Goal: Transaction & Acquisition: Obtain resource

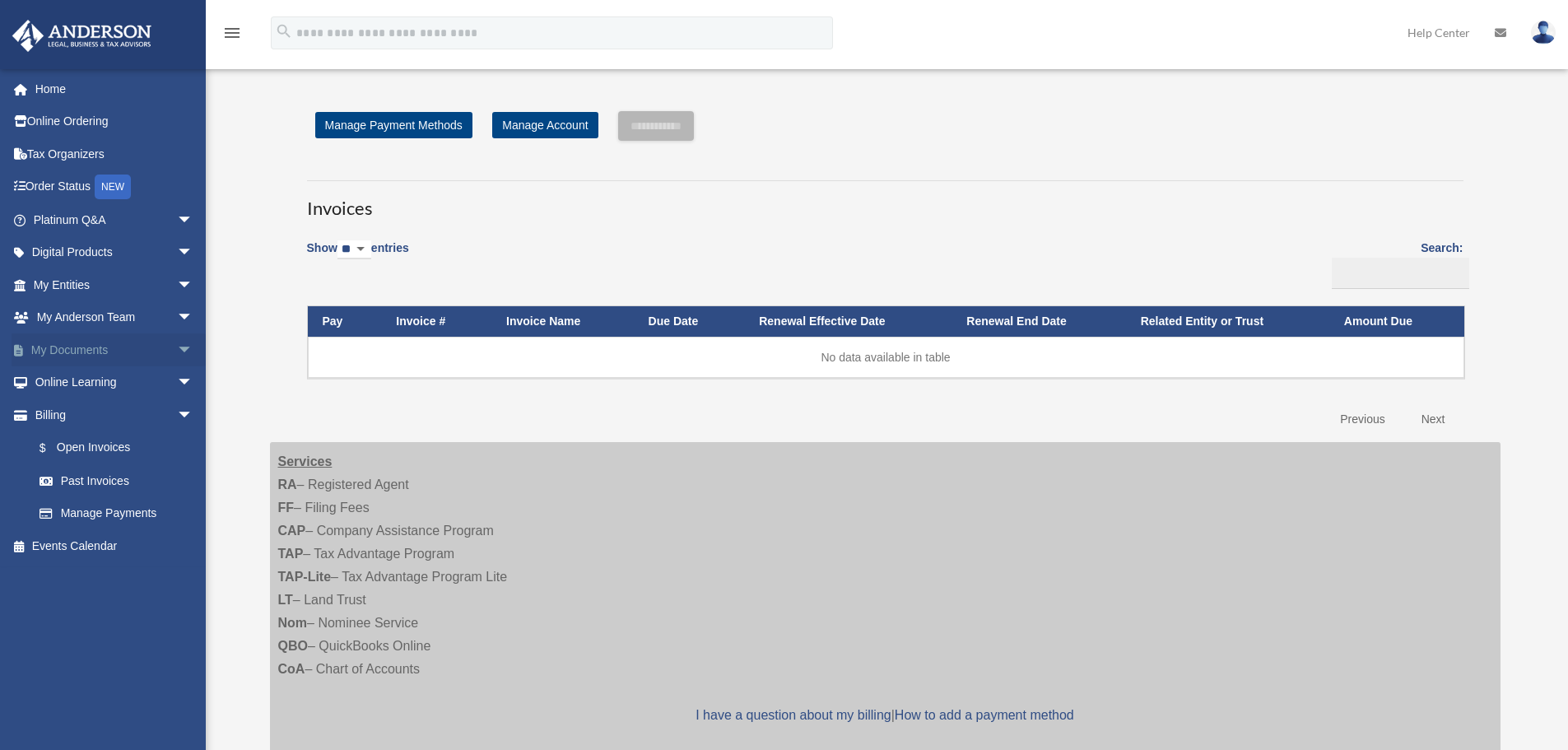
click at [177, 350] on span "arrow_drop_down" at bounding box center [193, 350] width 33 height 34
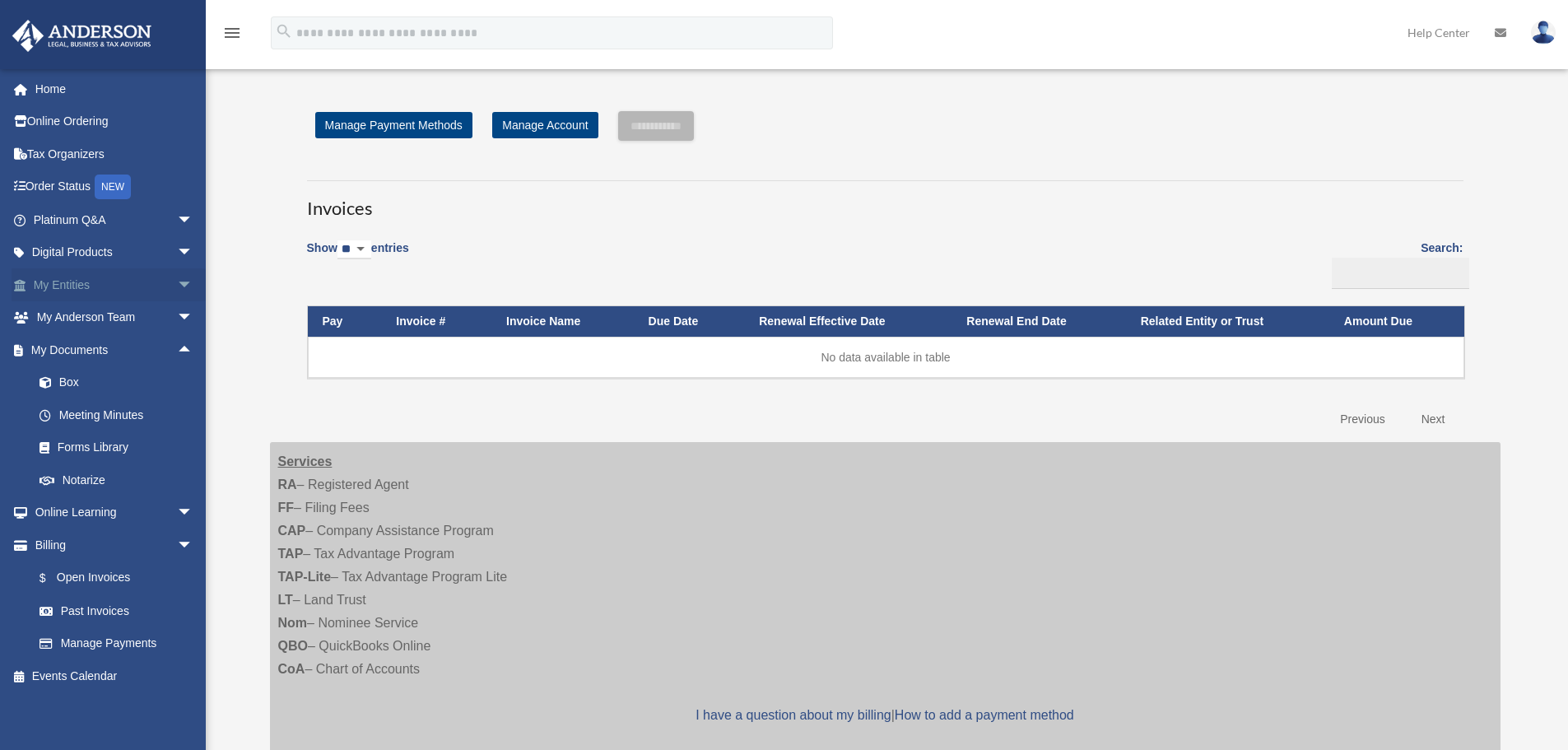
click at [179, 285] on span "arrow_drop_down" at bounding box center [193, 285] width 33 height 34
click at [96, 313] on link "Overview" at bounding box center [121, 318] width 195 height 33
click at [91, 320] on link "Overview" at bounding box center [121, 318] width 195 height 33
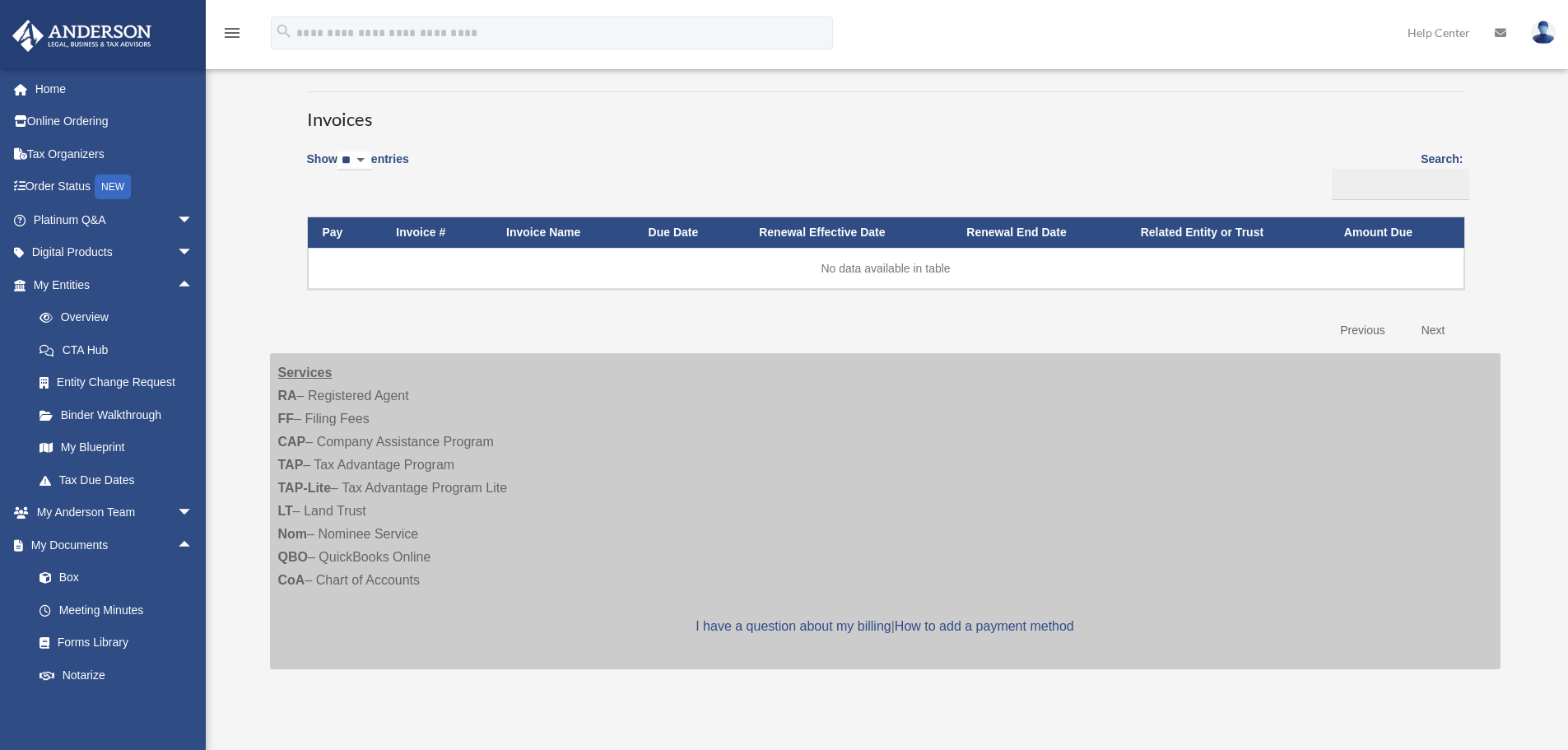
scroll to position [82, 0]
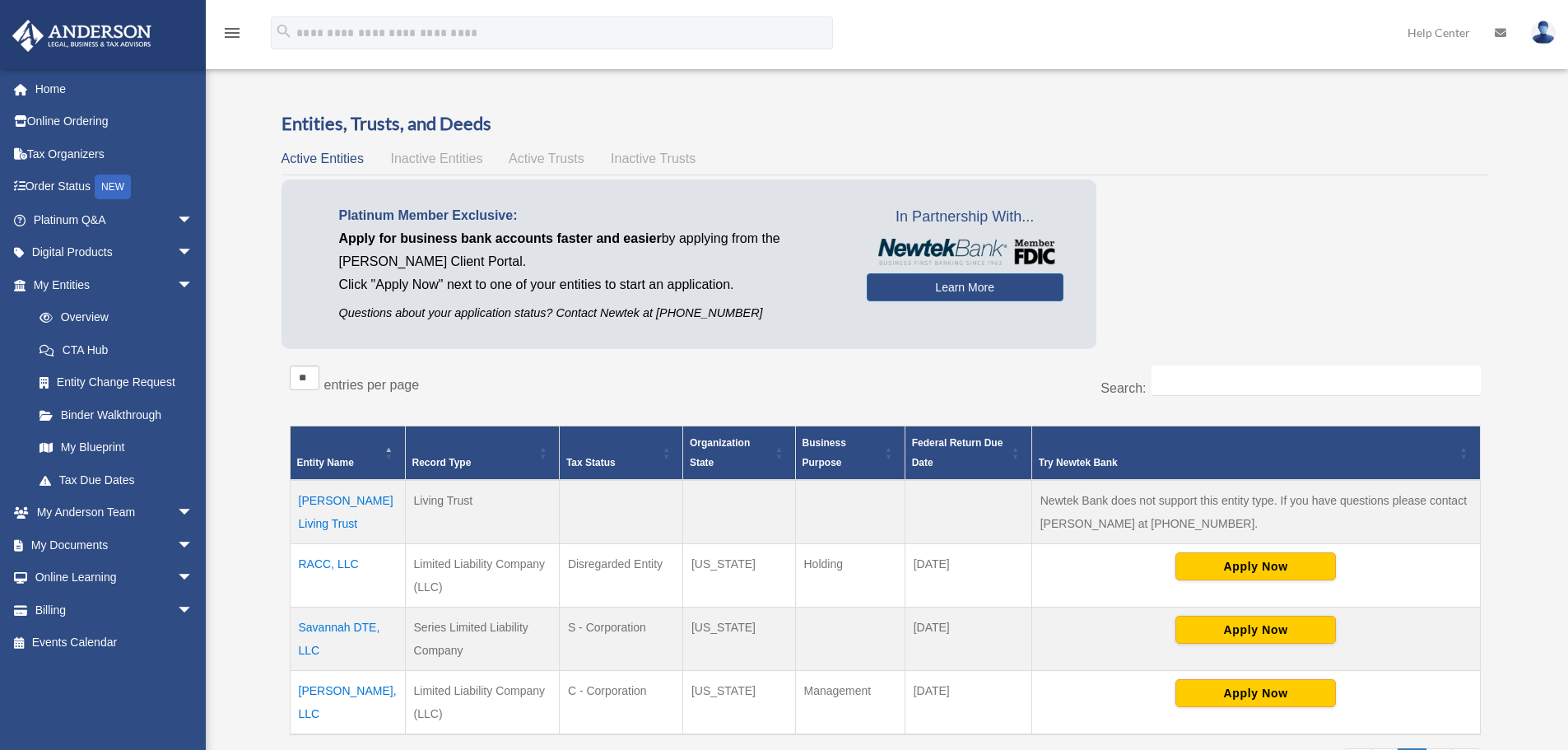
click at [353, 504] on td "O'Keefe Living Trust" at bounding box center [348, 512] width 116 height 65
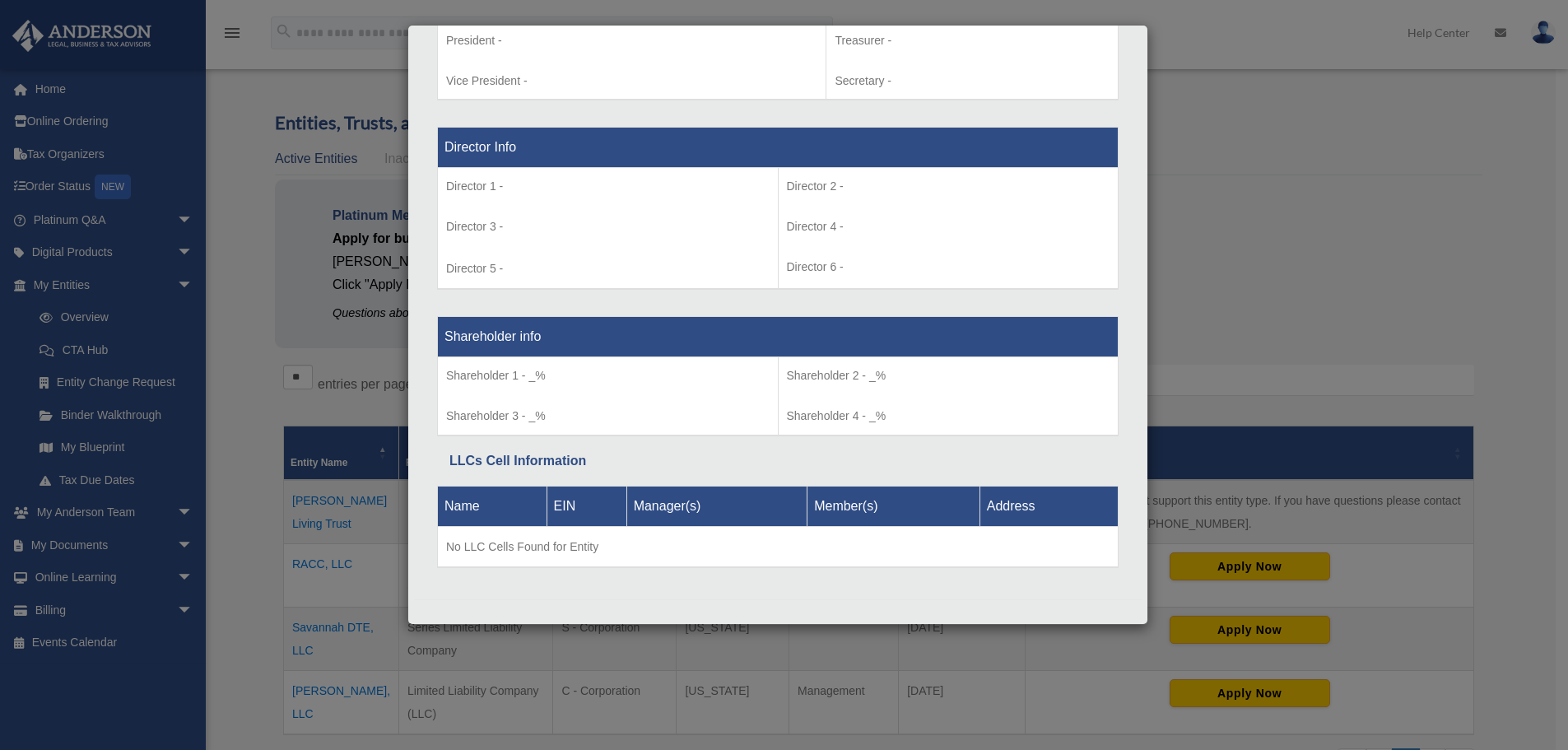
scroll to position [1125, 0]
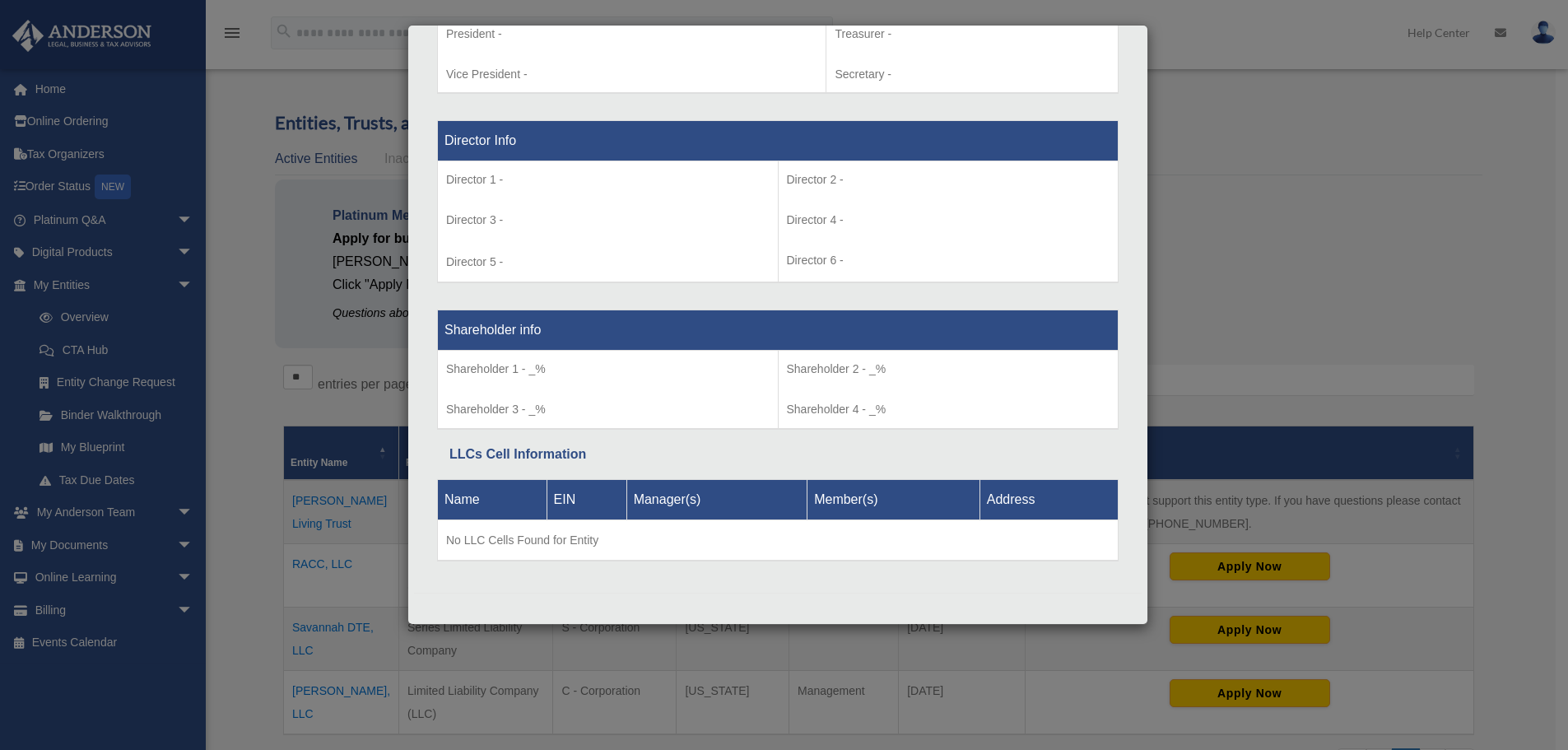
click at [1241, 187] on div "Details × Articles Sent Organizational Date" at bounding box center [784, 375] width 1568 height 750
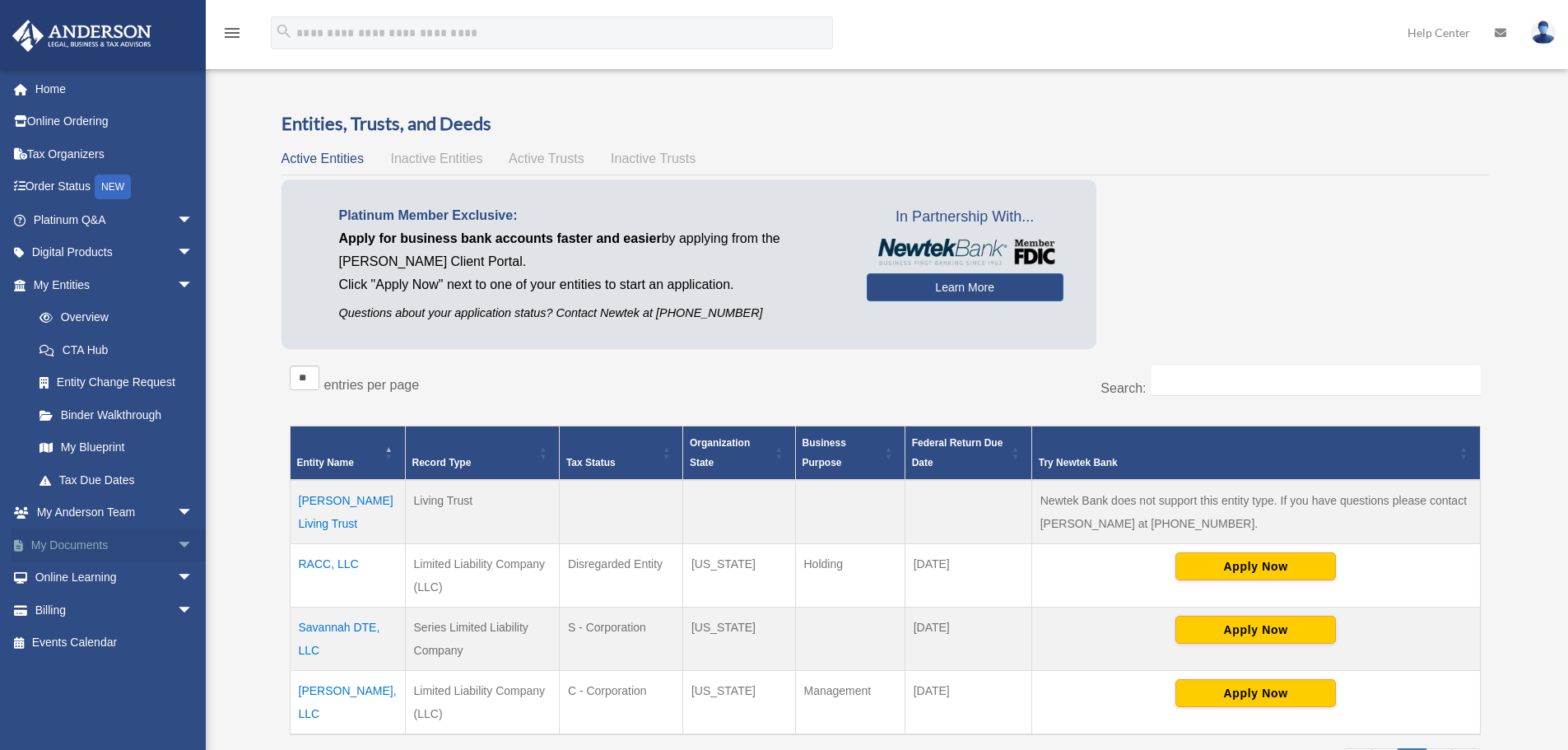
click at [75, 541] on link "My Documents arrow_drop_down" at bounding box center [115, 545] width 207 height 33
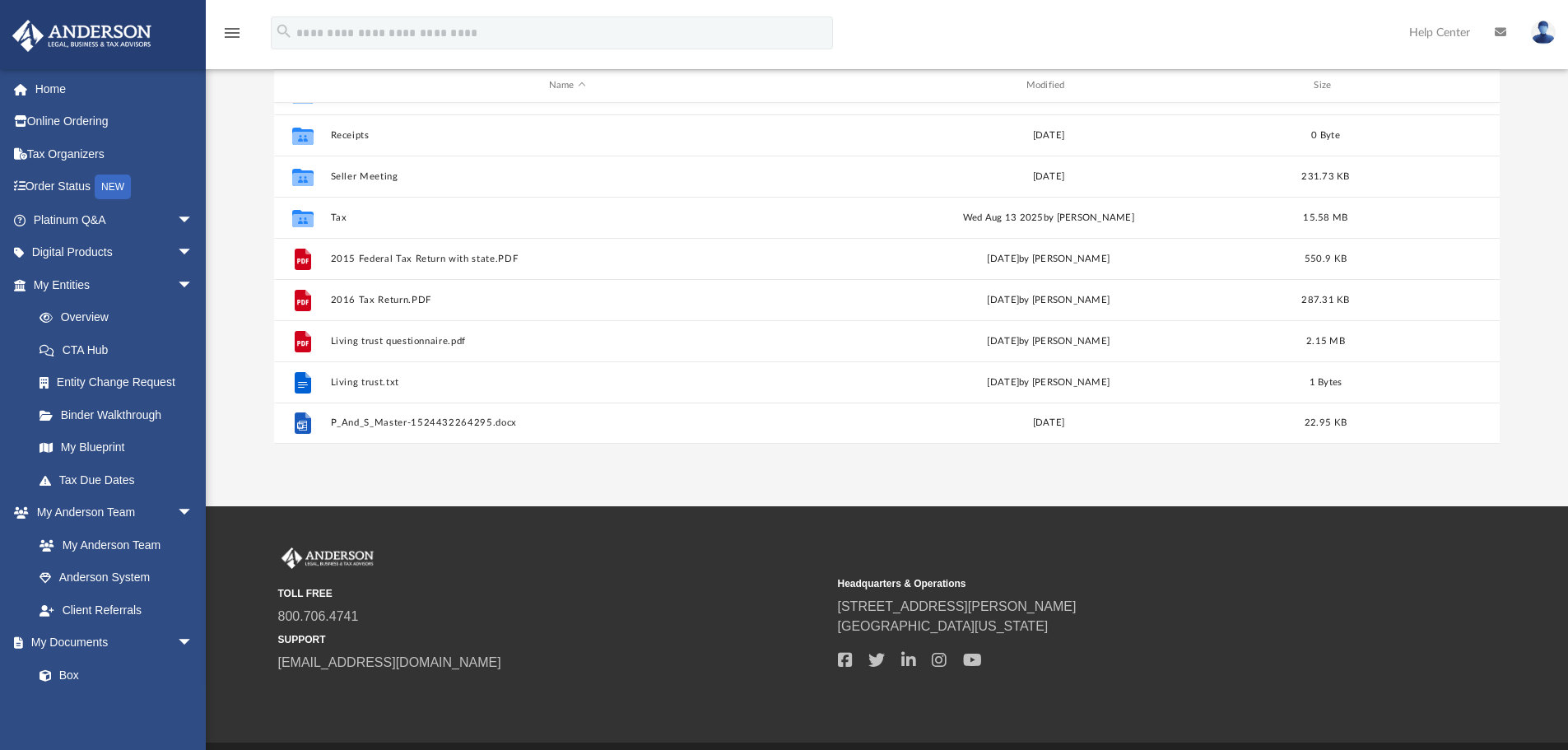
scroll to position [247, 0]
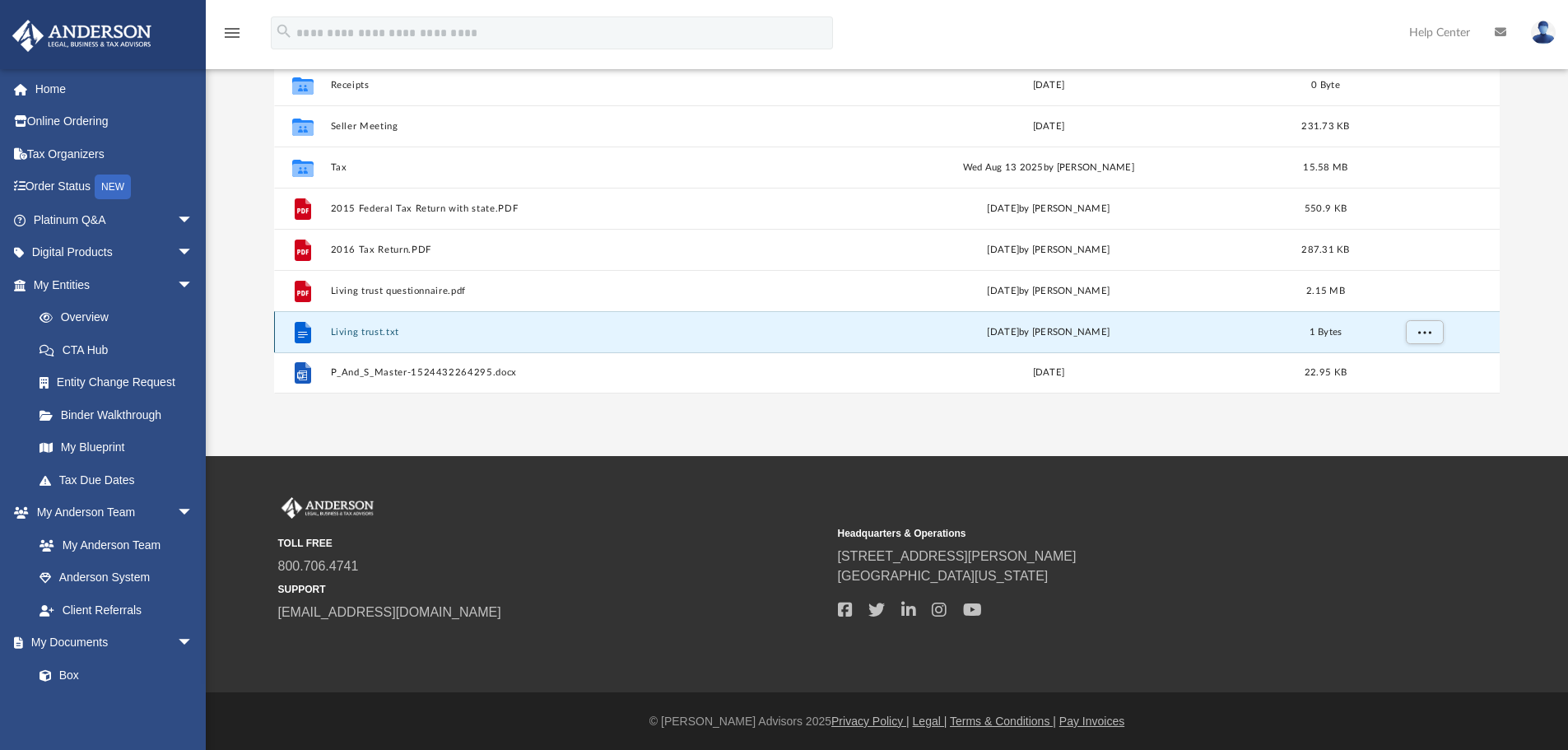
click at [365, 334] on button "Living trust.txt" at bounding box center [567, 332] width 474 height 11
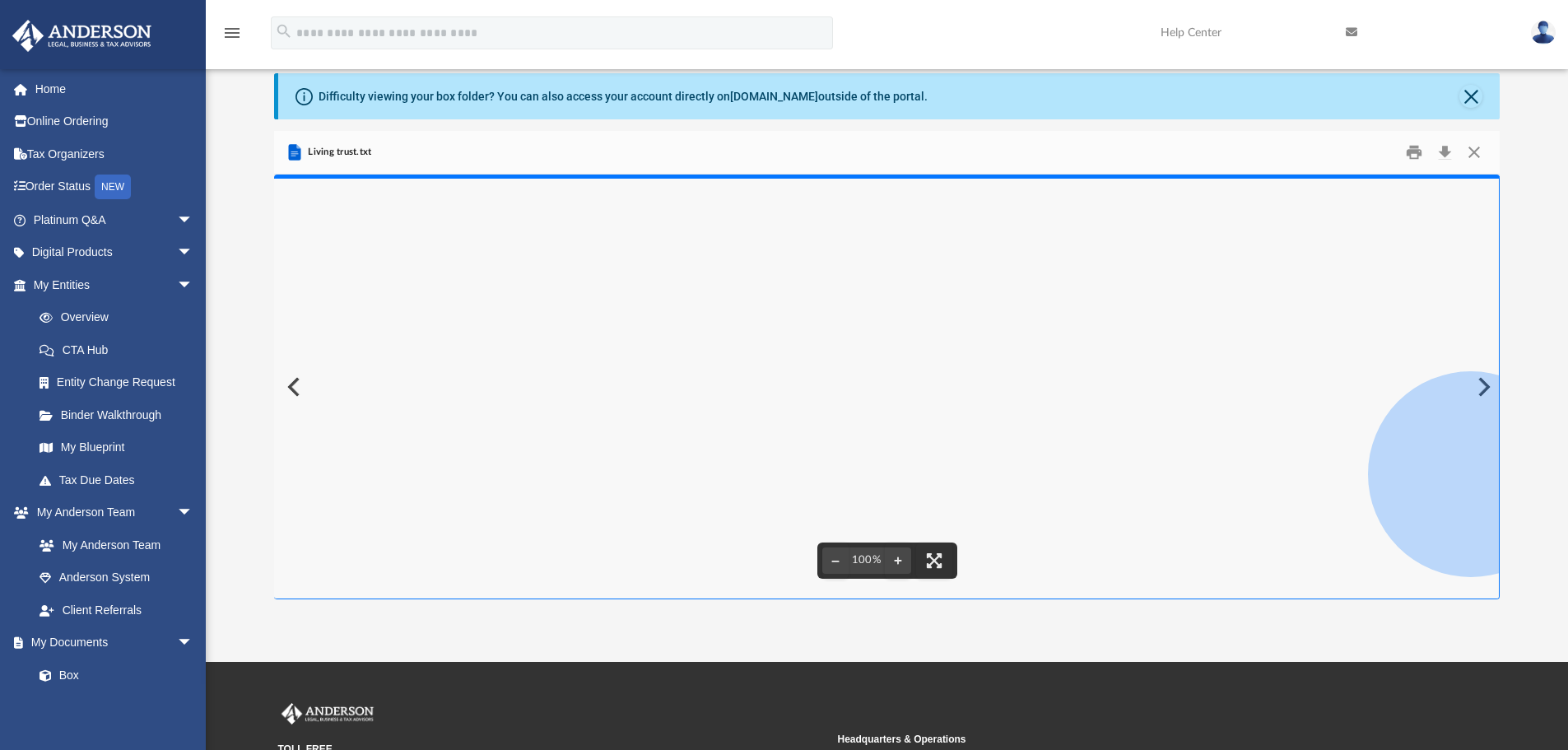
scroll to position [0, 0]
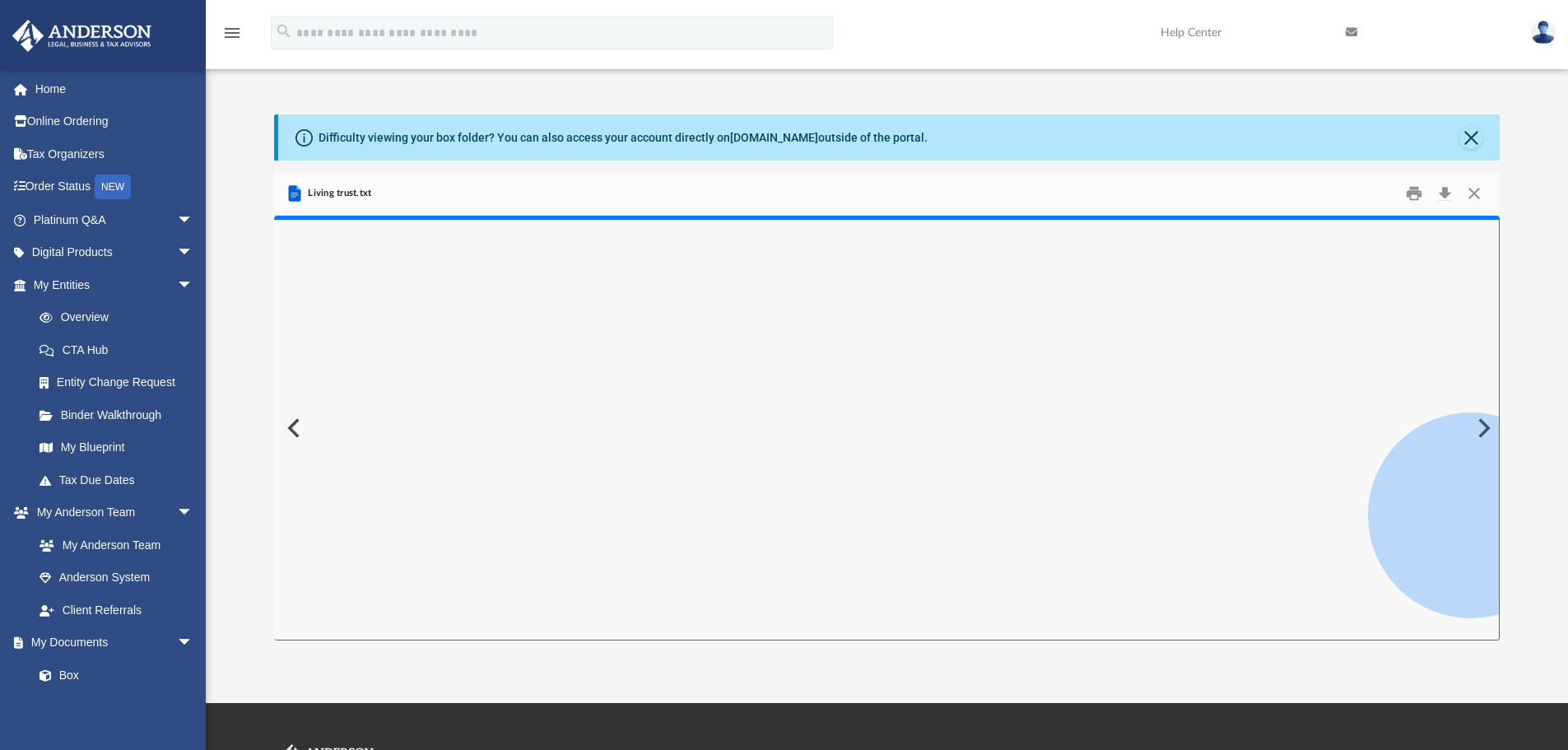
click at [293, 427] on button "Preview" at bounding box center [292, 427] width 36 height 46
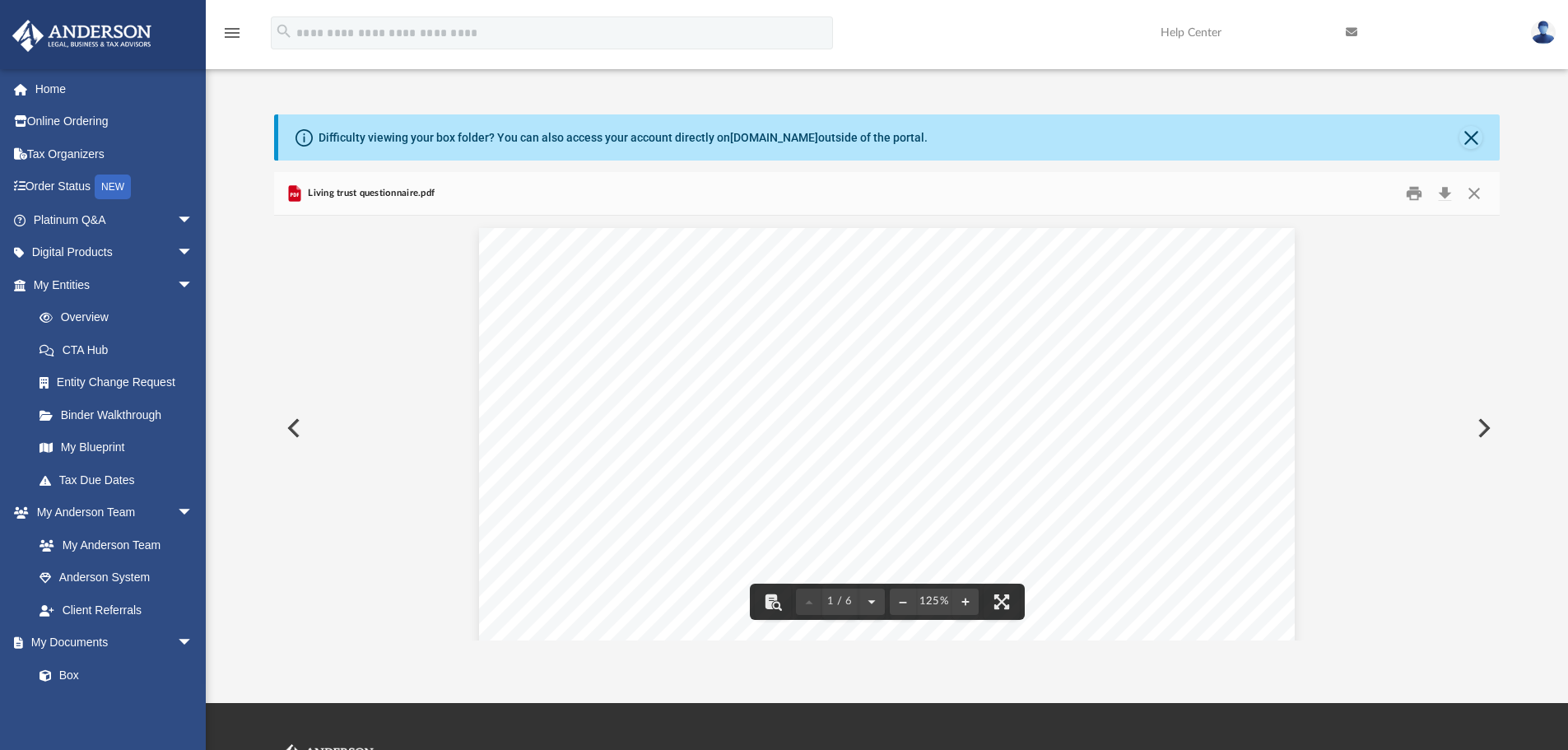
click at [292, 432] on button "Preview" at bounding box center [292, 427] width 36 height 46
click at [1487, 428] on button "Preview" at bounding box center [1483, 427] width 36 height 46
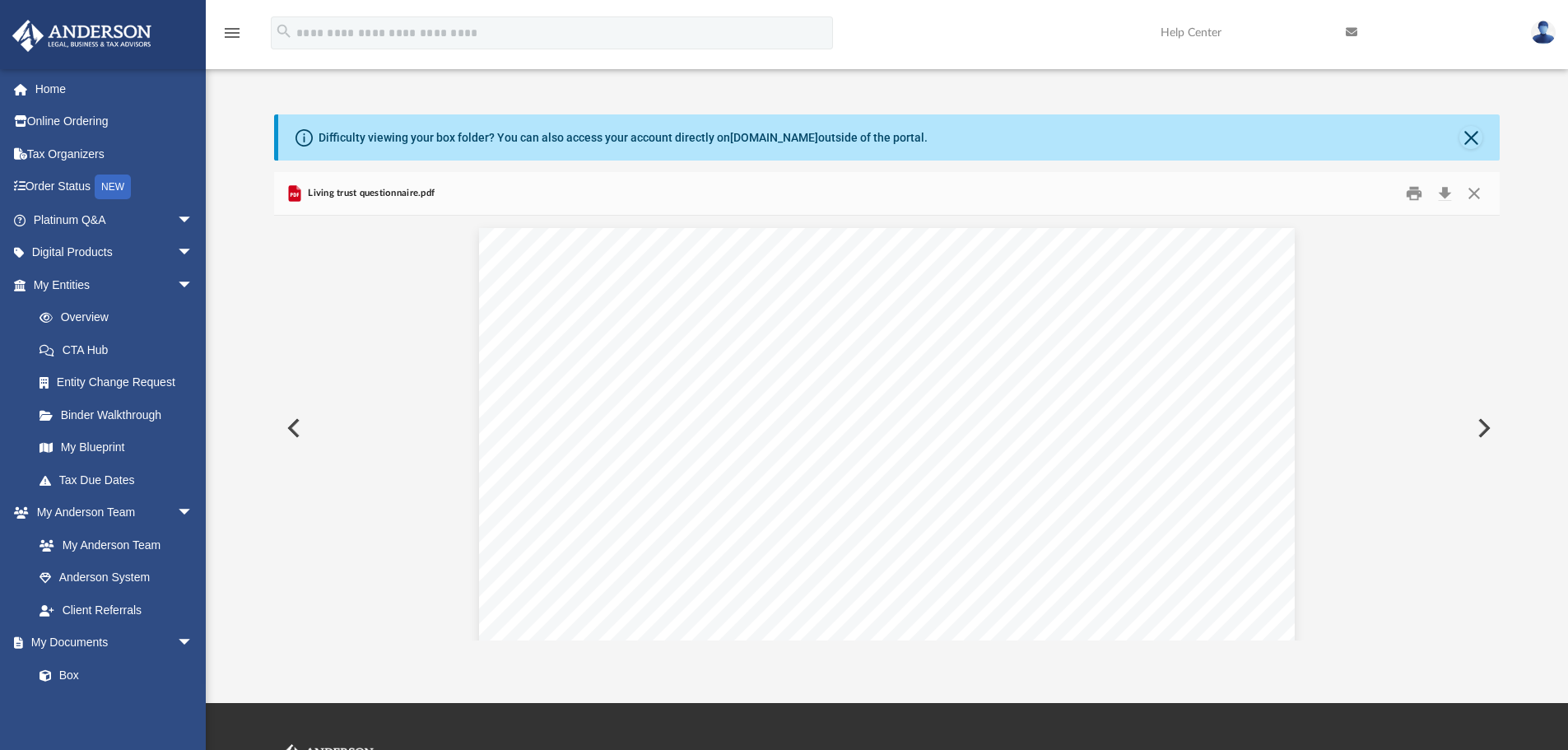
click at [1484, 428] on button "Preview" at bounding box center [1483, 427] width 36 height 46
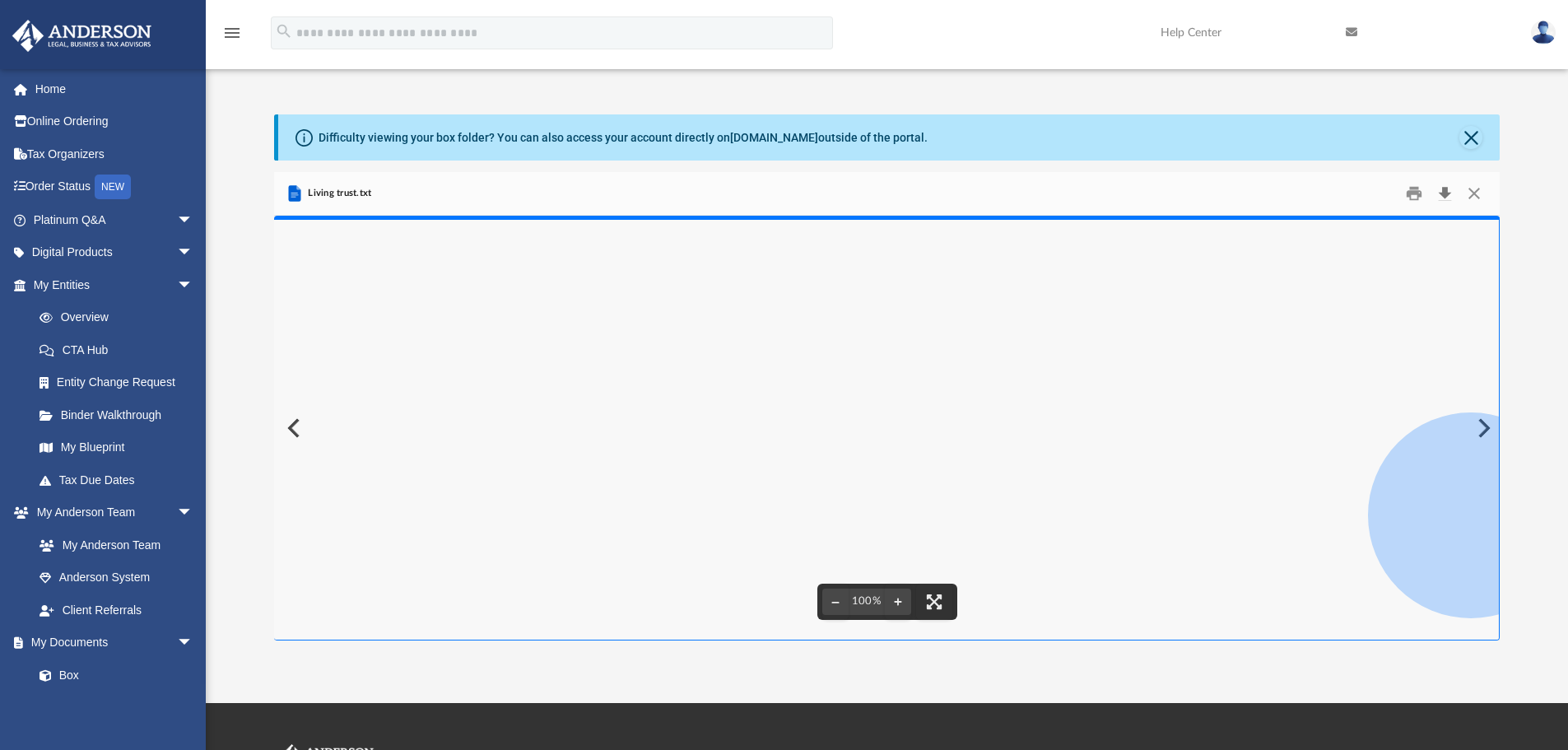
click at [1448, 194] on button "Download" at bounding box center [1444, 194] width 29 height 25
click at [1447, 194] on button "Download" at bounding box center [1444, 194] width 29 height 25
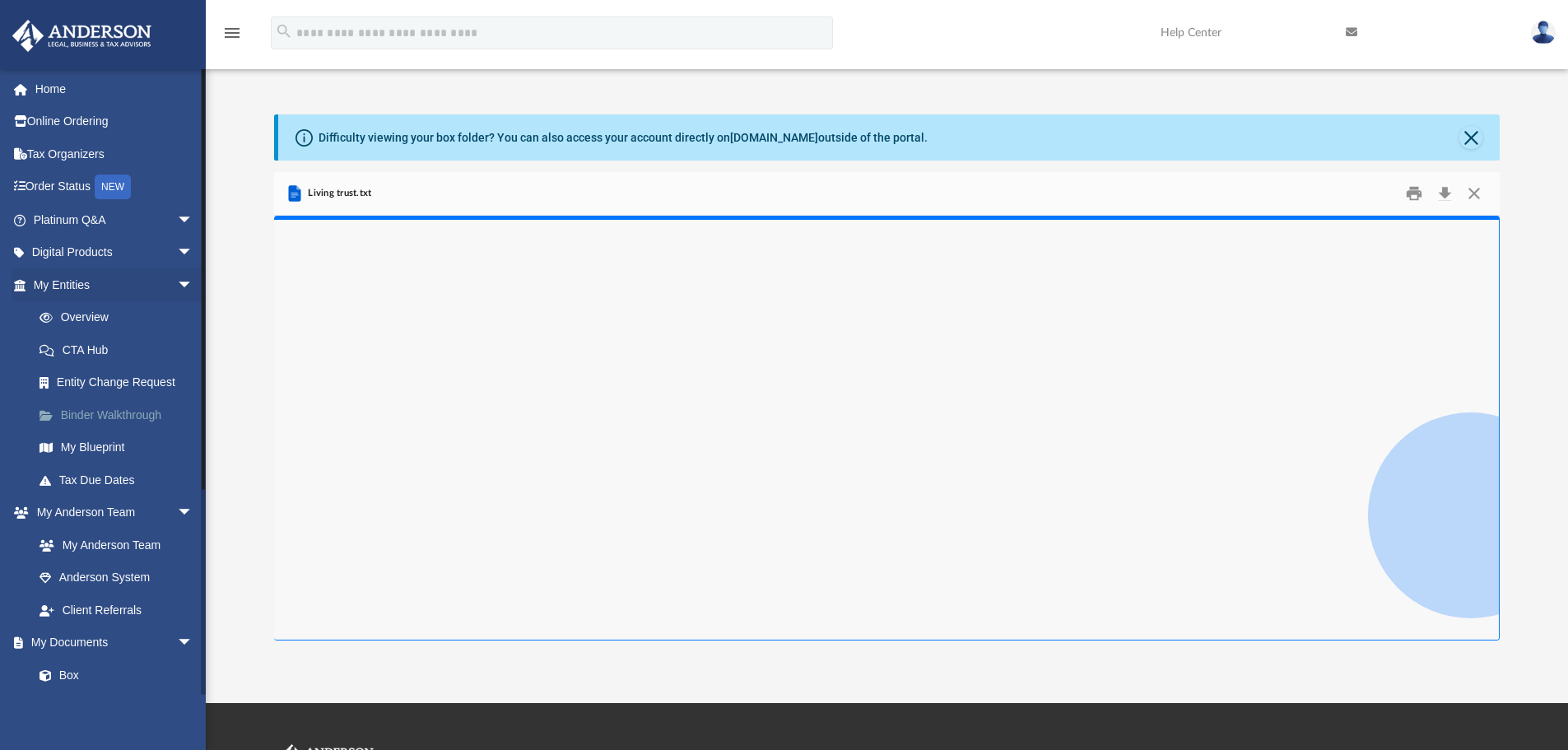
click at [141, 418] on link "Binder Walkthrough" at bounding box center [121, 414] width 195 height 33
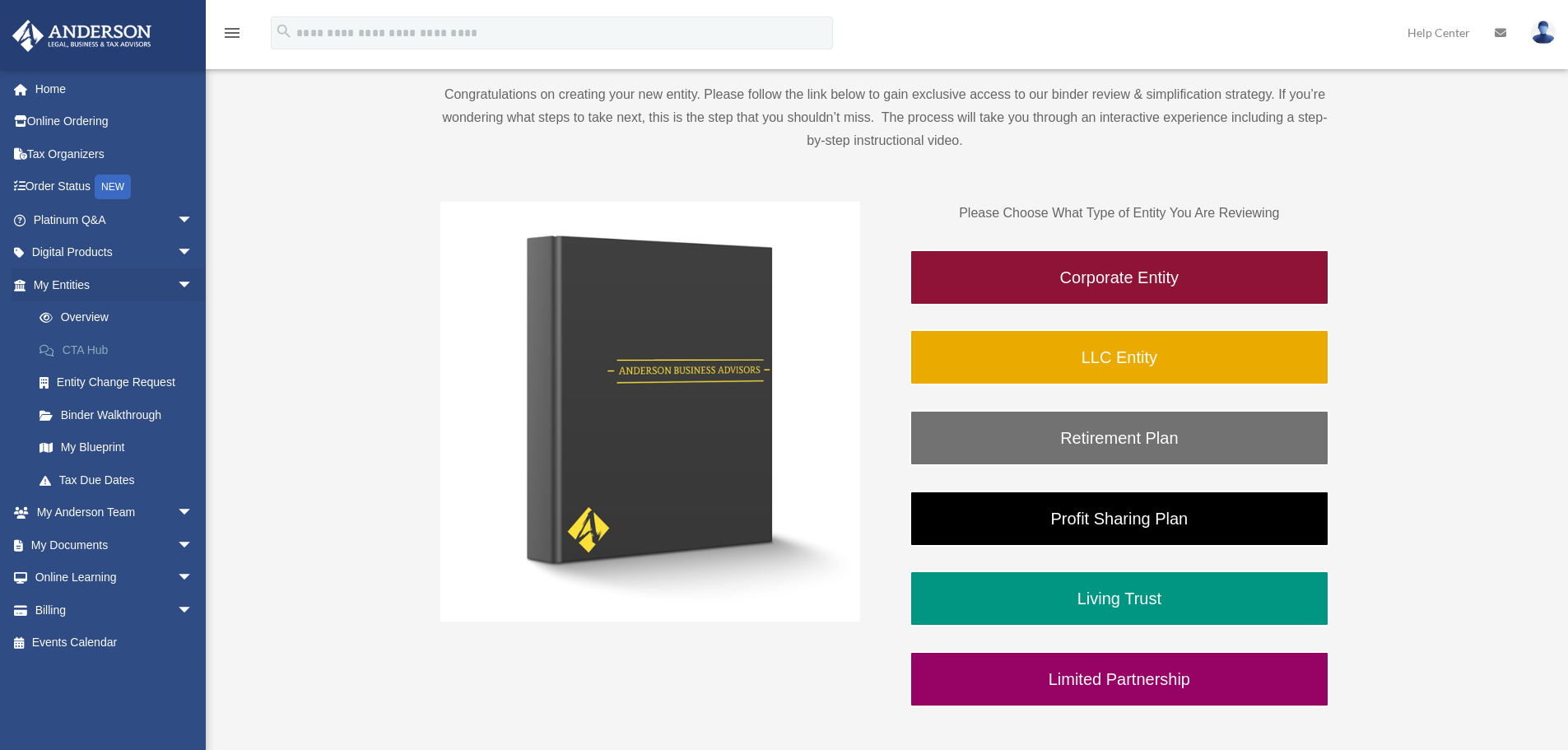
scroll to position [164, 0]
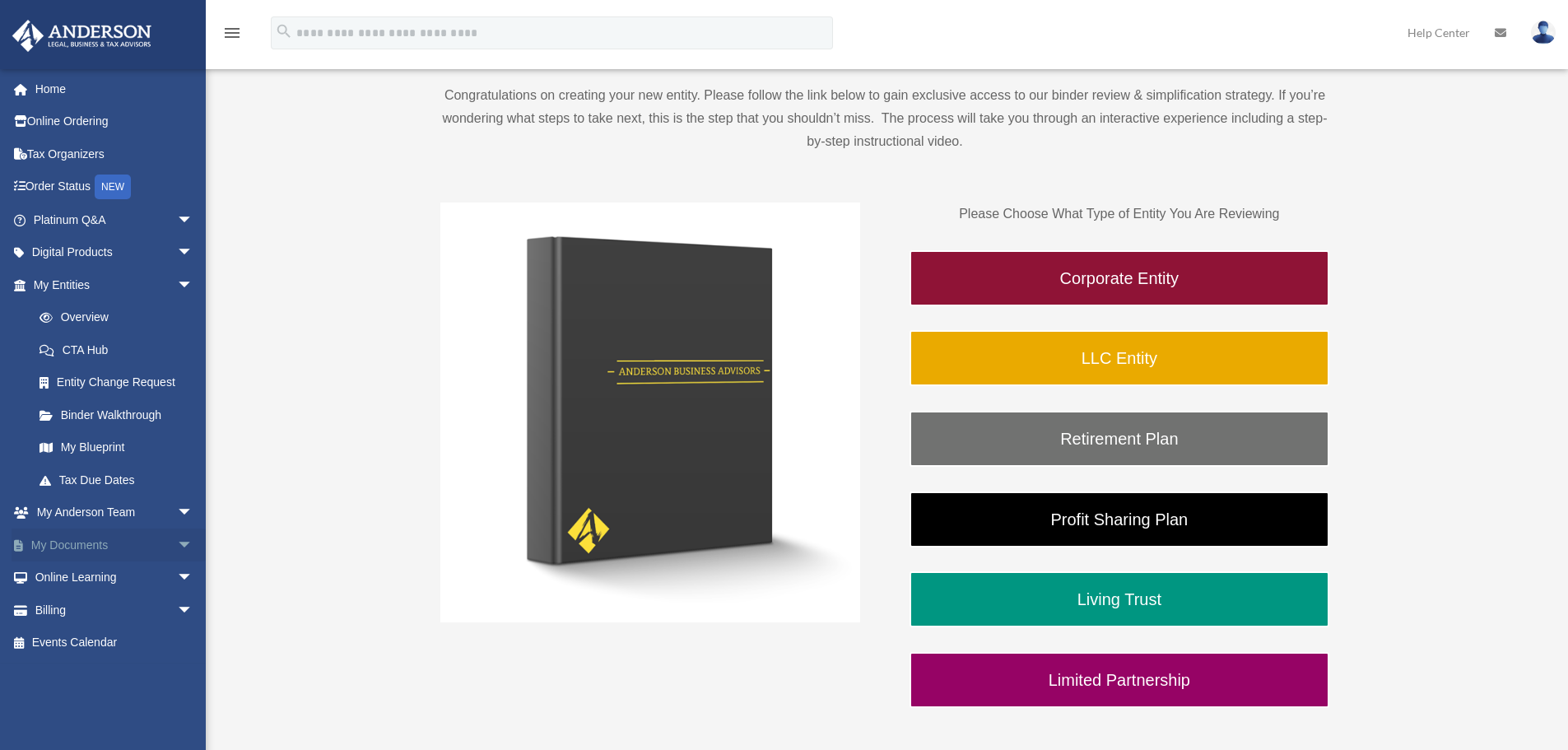
click at [177, 541] on span "arrow_drop_down" at bounding box center [193, 546] width 33 height 34
click at [71, 580] on link "Box" at bounding box center [121, 577] width 195 height 33
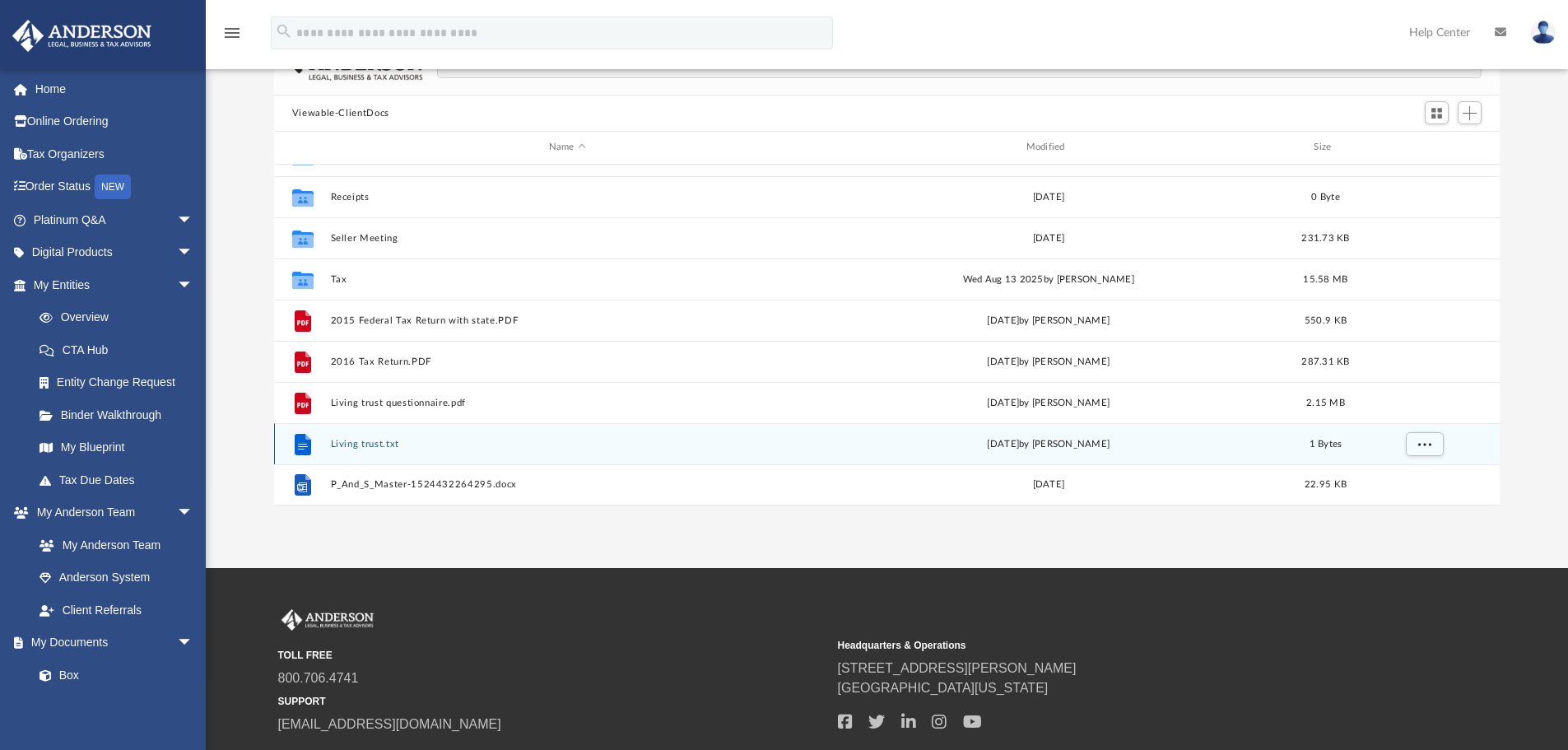
scroll to position [164, 0]
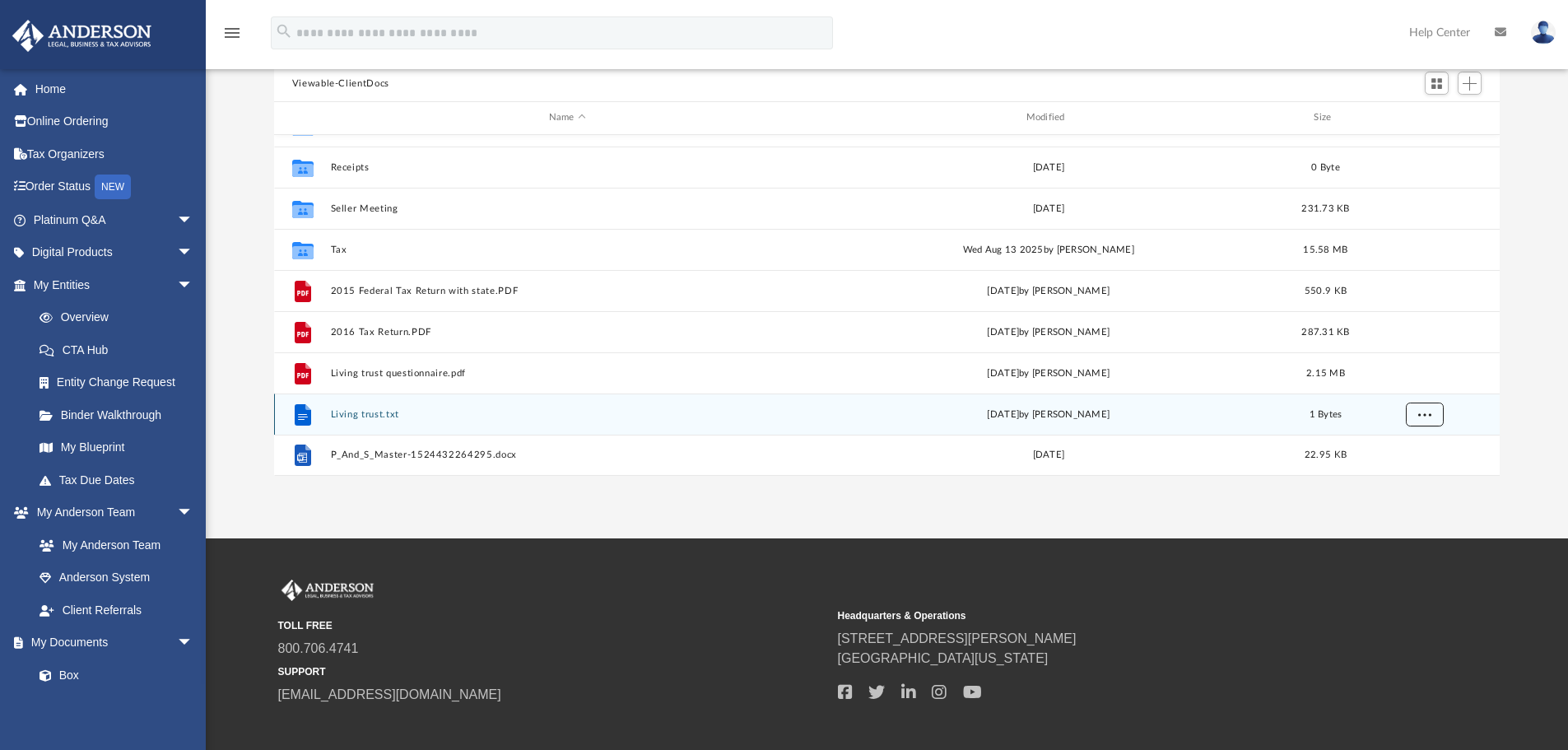
click at [1420, 415] on span "More options" at bounding box center [1425, 413] width 13 height 9
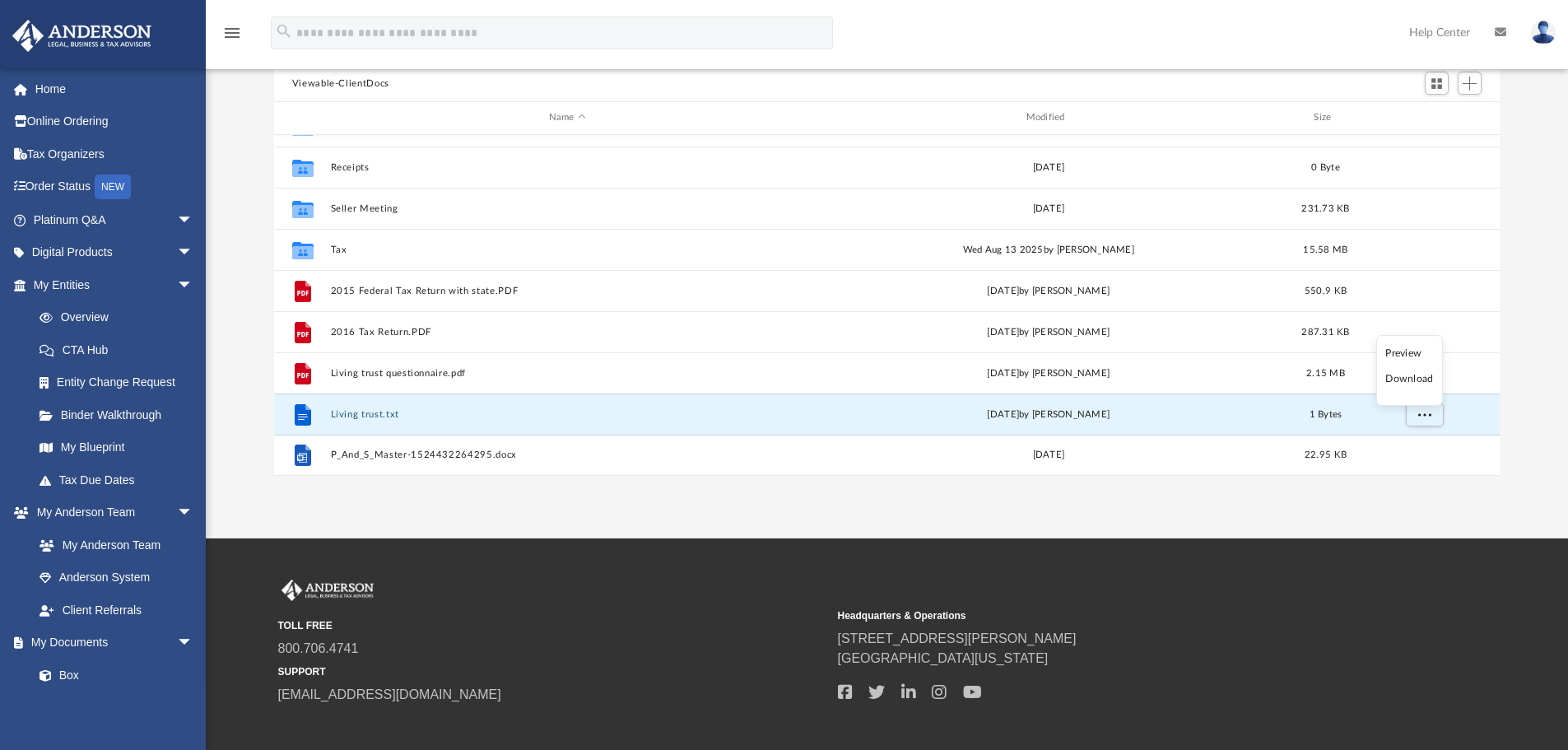
click at [1417, 354] on li "Preview" at bounding box center [1409, 354] width 48 height 18
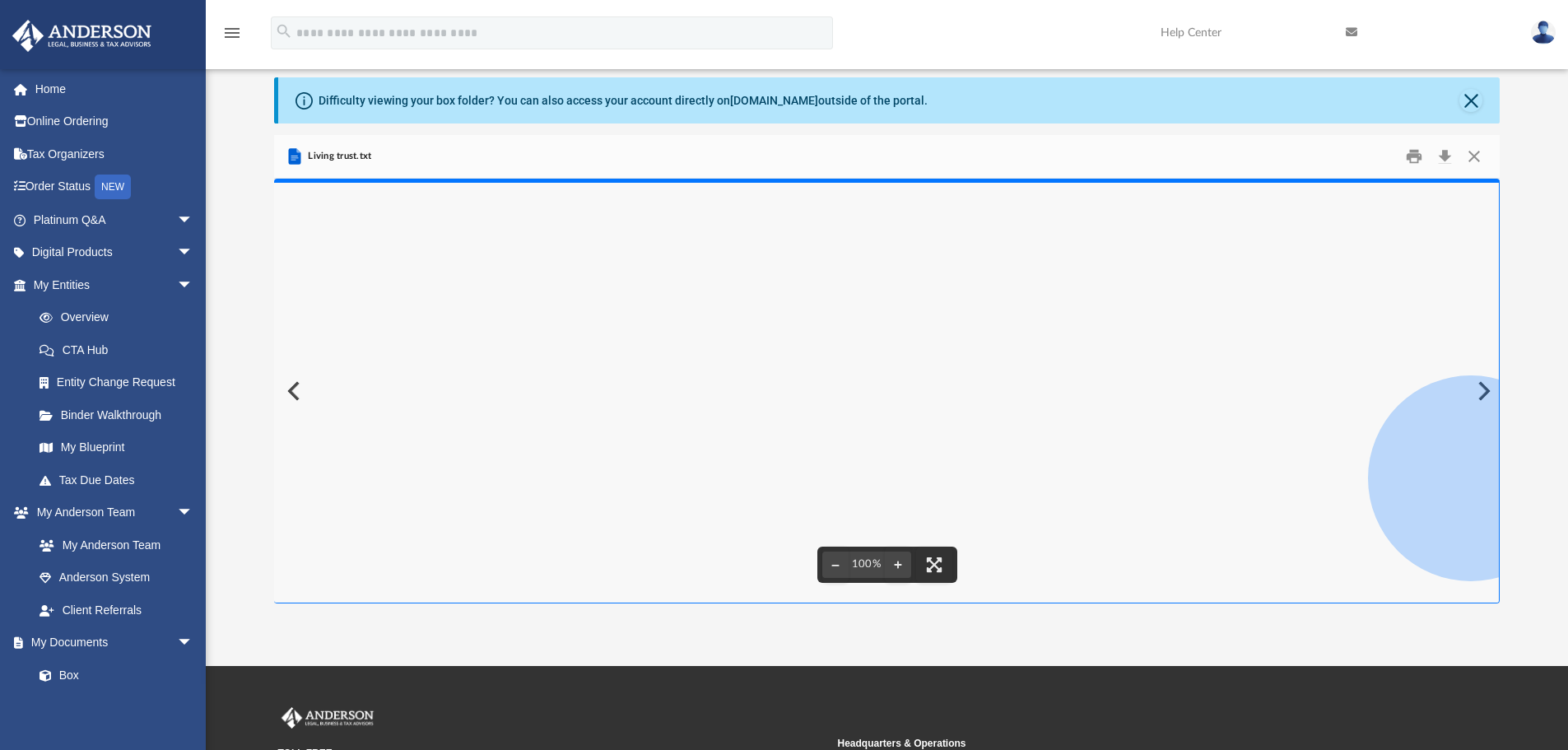
scroll to position [0, 0]
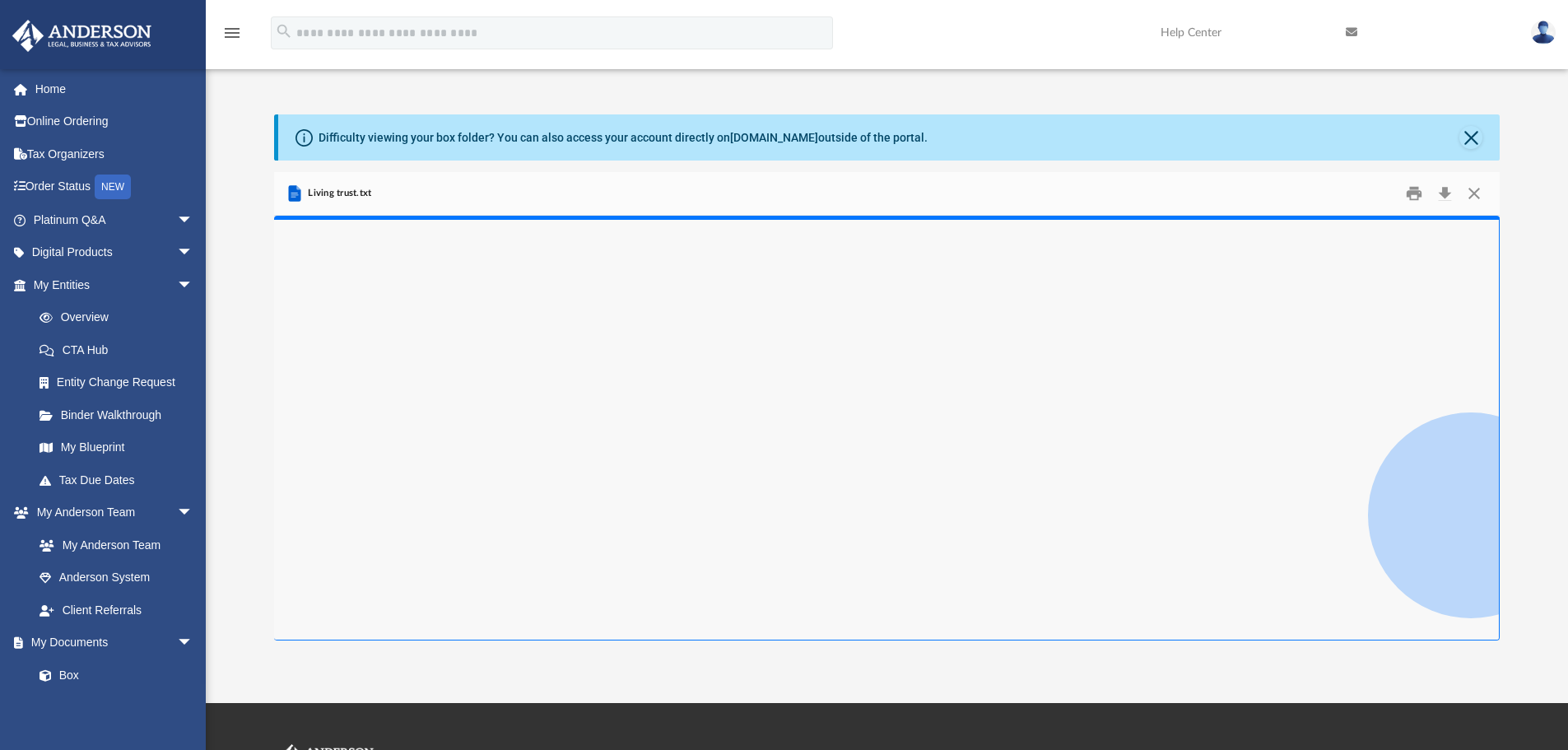
click at [293, 193] on icon "Preview" at bounding box center [294, 194] width 13 height 17
click at [324, 189] on span "Living trust.txt" at bounding box center [338, 194] width 68 height 15
click at [1446, 194] on button "Download" at bounding box center [1444, 194] width 29 height 25
click at [1474, 135] on button "Close" at bounding box center [1472, 137] width 23 height 23
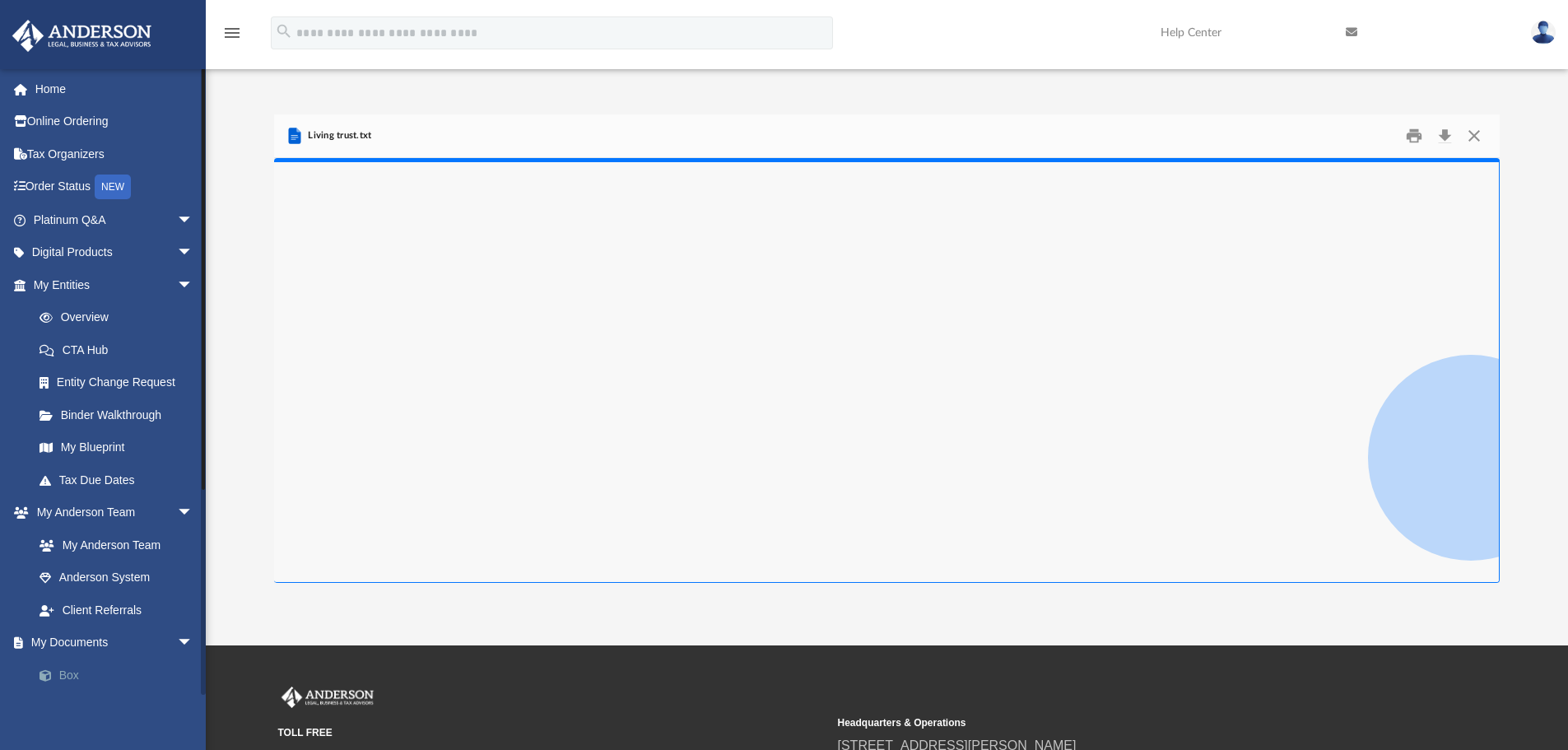
click at [65, 676] on link "Box" at bounding box center [121, 675] width 195 height 33
click at [177, 251] on span "arrow_drop_down" at bounding box center [193, 253] width 33 height 34
click at [177, 220] on span "arrow_drop_down" at bounding box center [193, 220] width 33 height 34
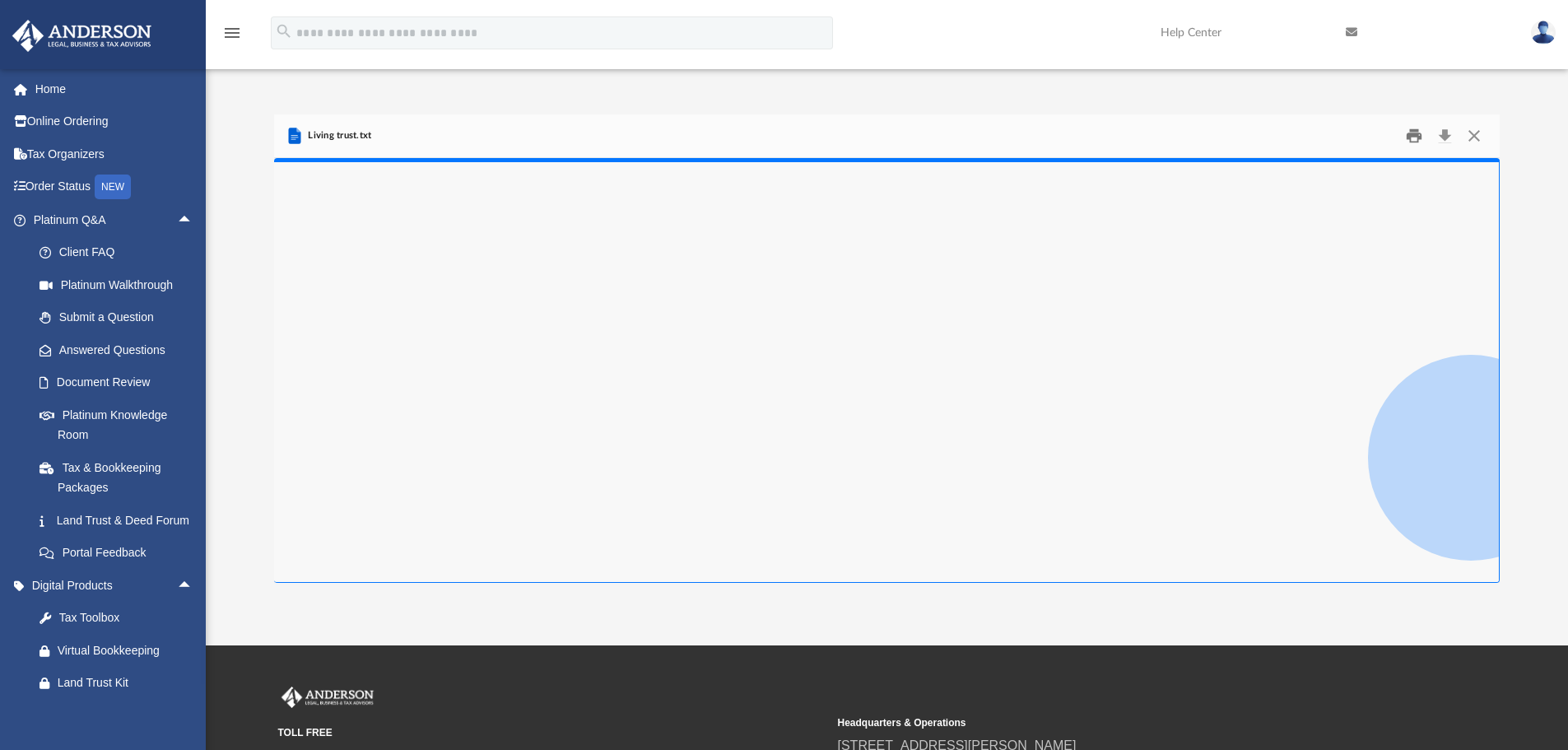
click at [1417, 136] on button "Print" at bounding box center [1414, 136] width 33 height 25
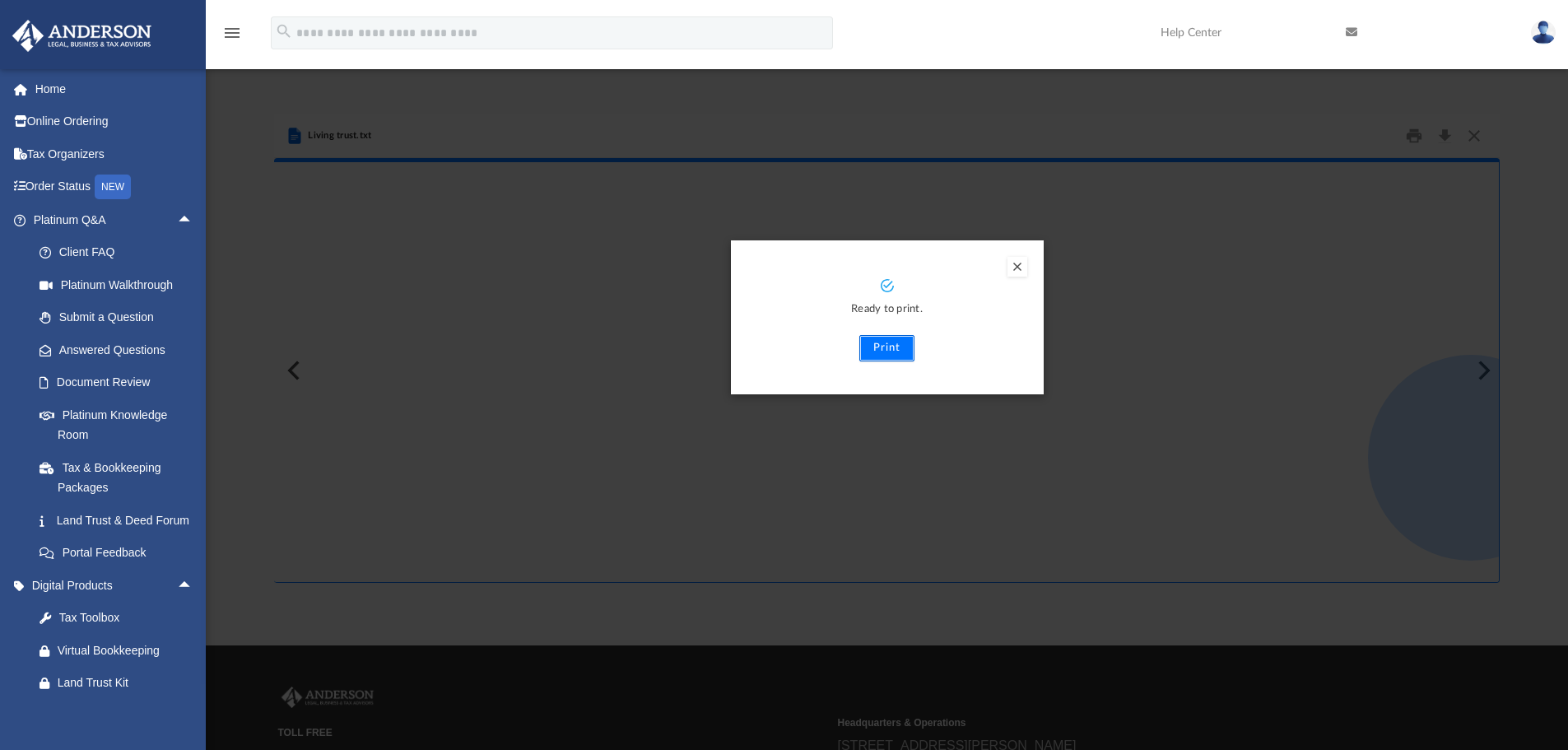
click at [889, 349] on button "Print" at bounding box center [887, 348] width 55 height 26
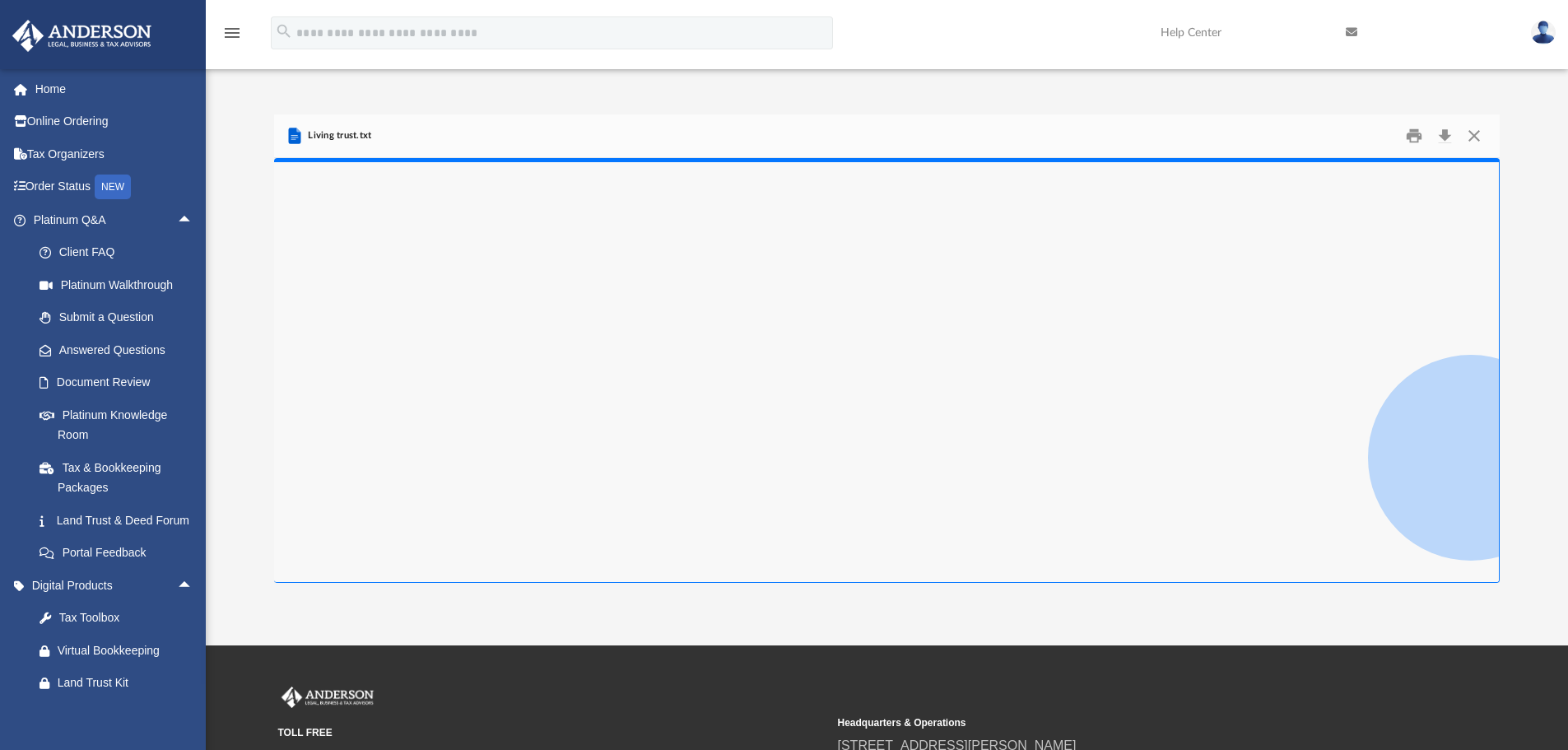
click at [1206, 33] on link "Help Center" at bounding box center [1240, 33] width 185 height 65
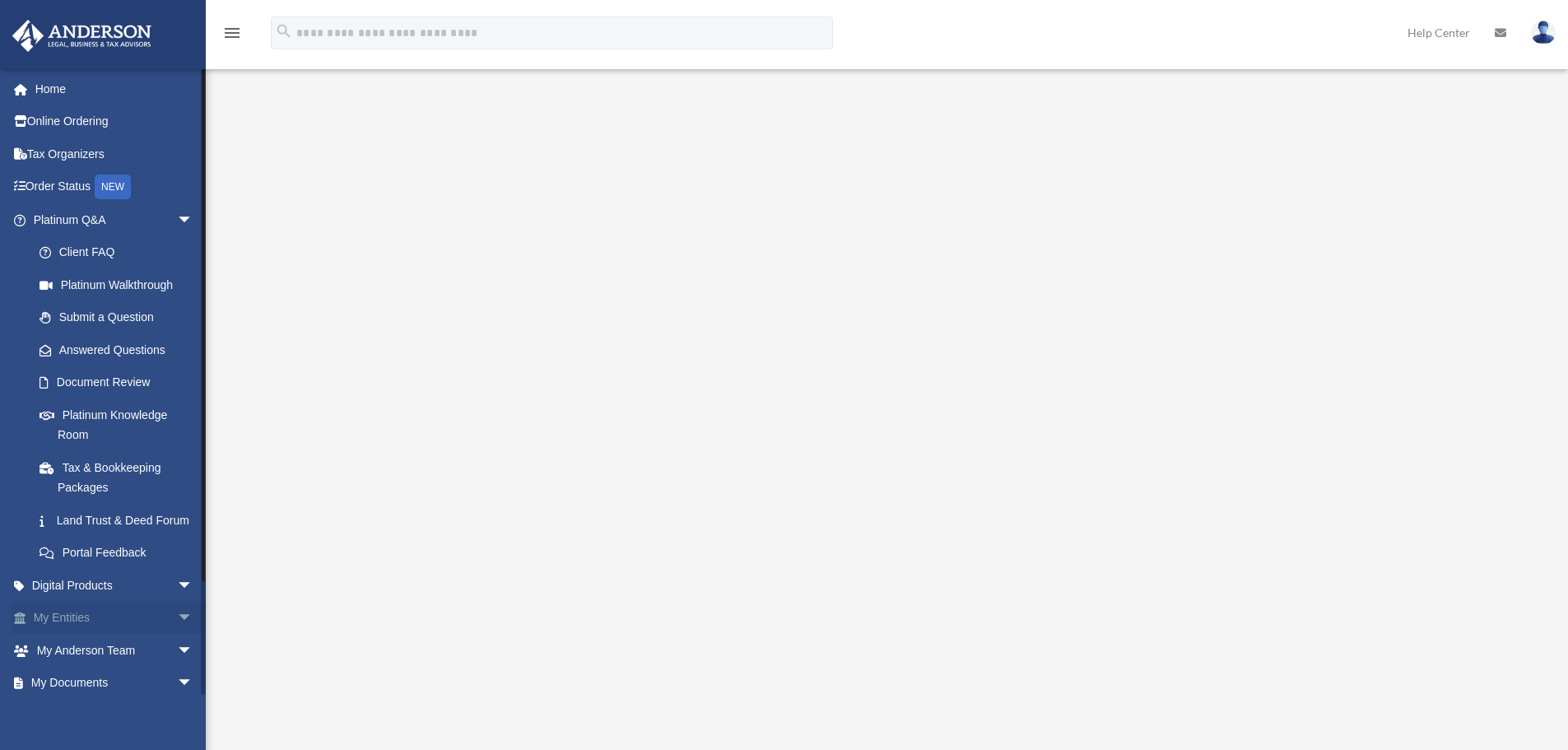
click at [177, 632] on span "arrow_drop_down" at bounding box center [193, 618] width 33 height 34
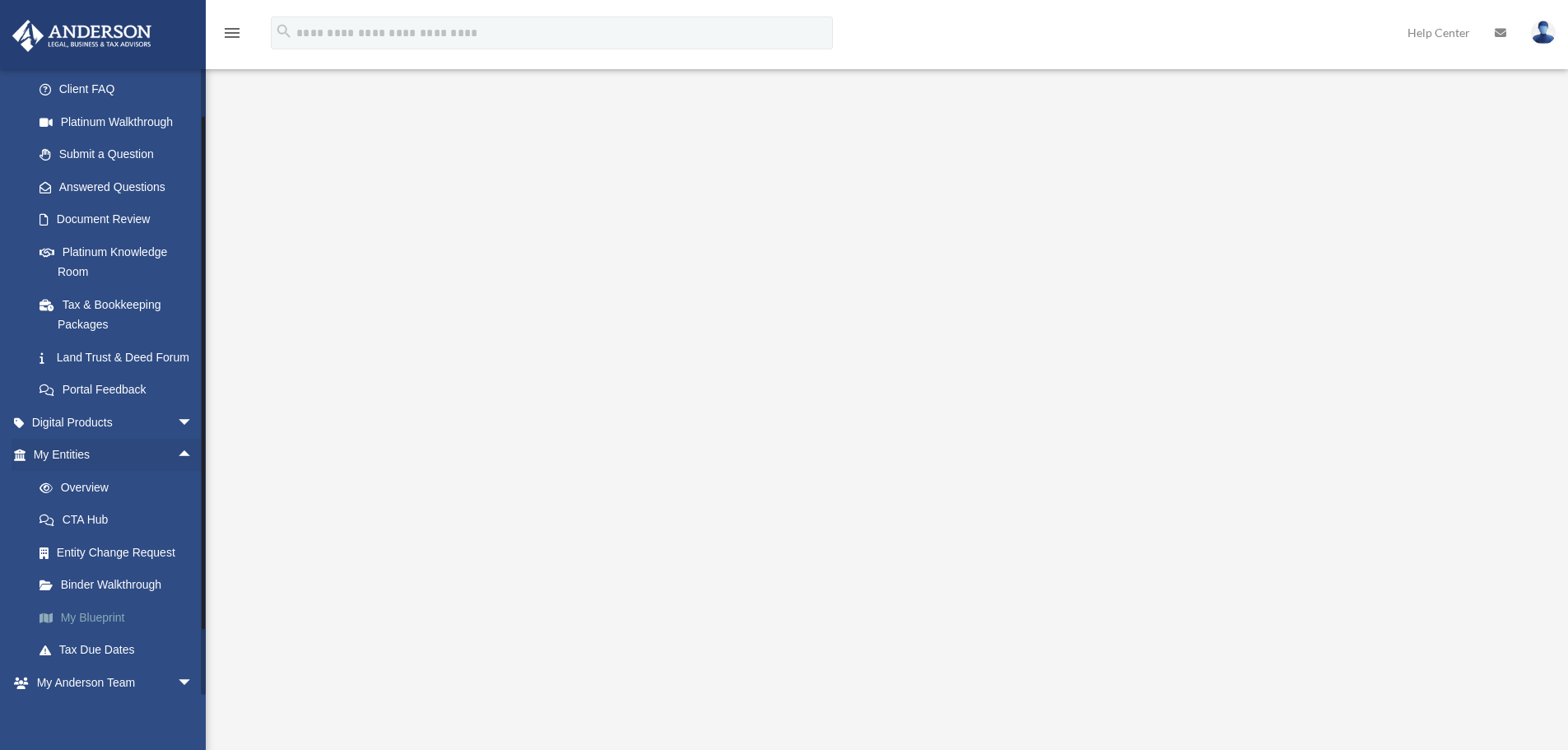
scroll to position [164, 0]
click at [100, 600] on link "Binder Walkthrough" at bounding box center [121, 583] width 195 height 33
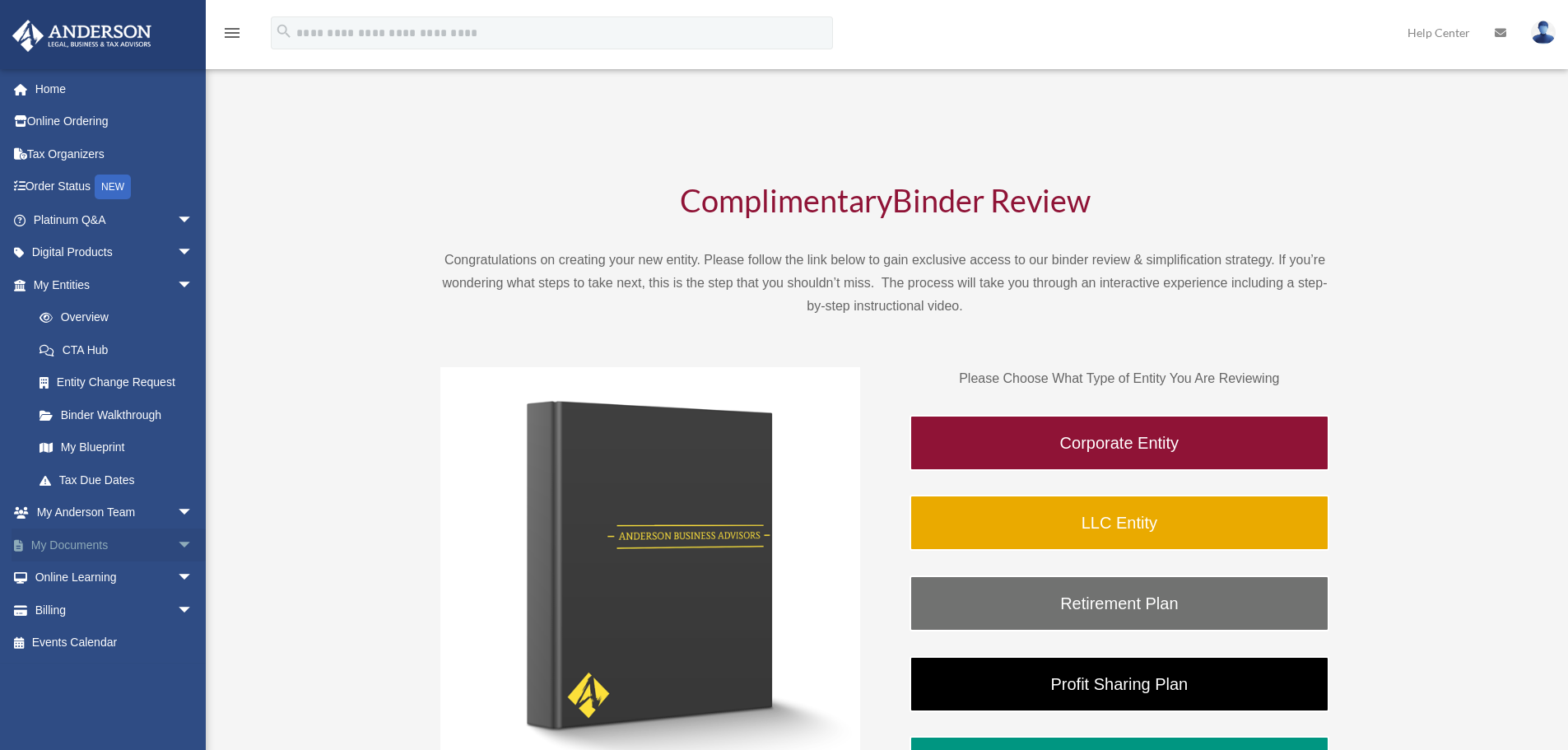
click at [177, 544] on span "arrow_drop_down" at bounding box center [193, 546] width 33 height 34
click at [70, 581] on link "Box" at bounding box center [121, 577] width 195 height 33
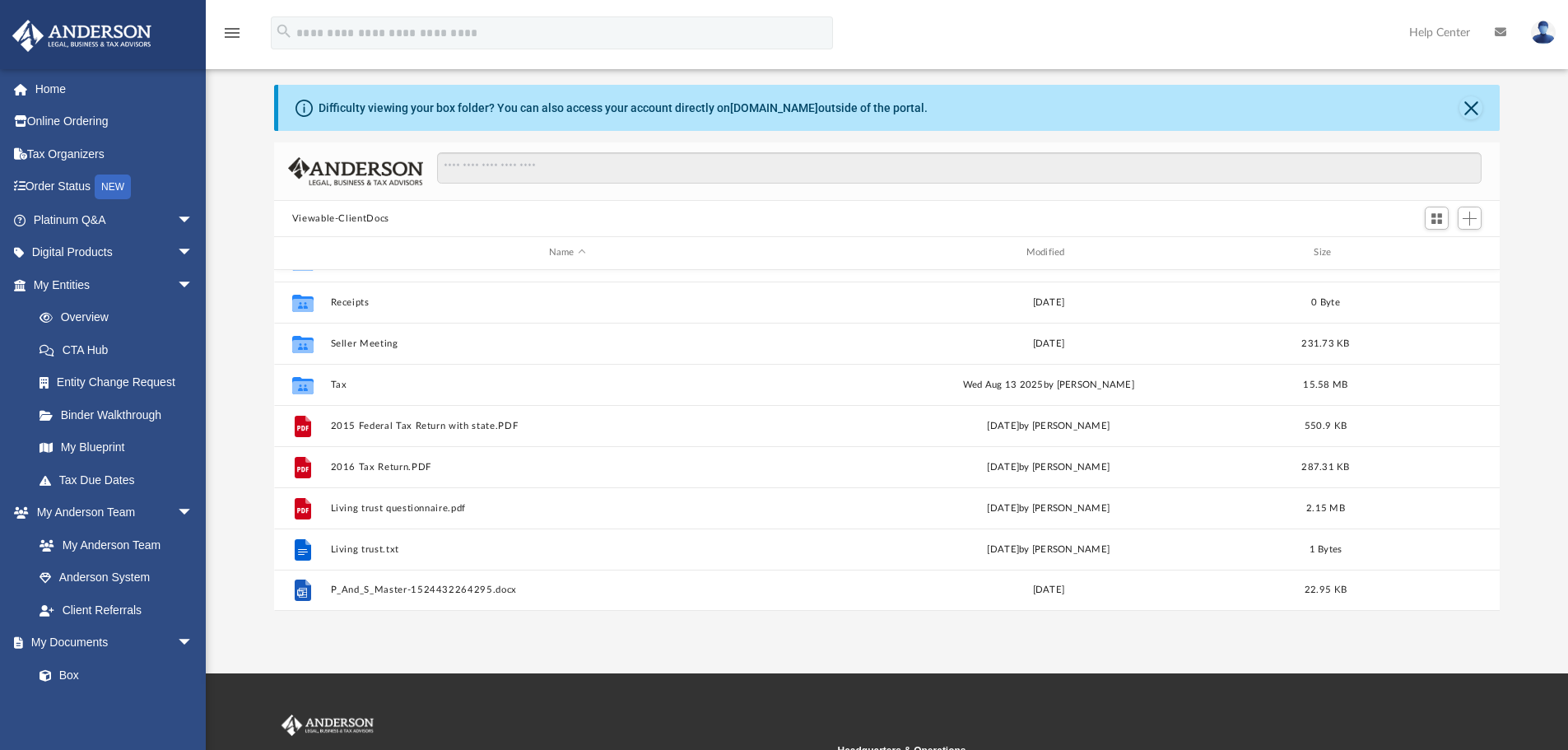
scroll to position [82, 0]
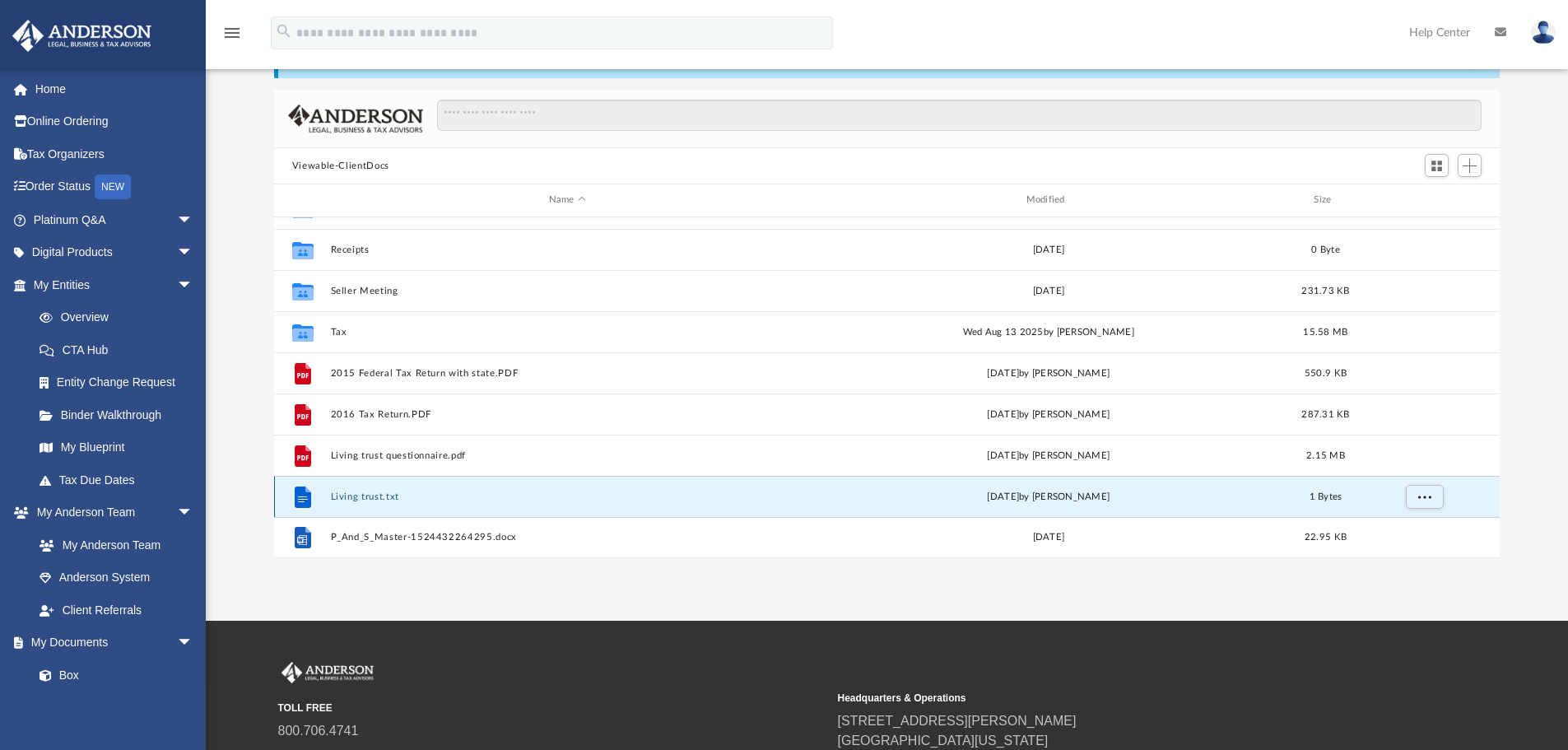
click at [354, 500] on button "Living trust.txt" at bounding box center [567, 496] width 474 height 11
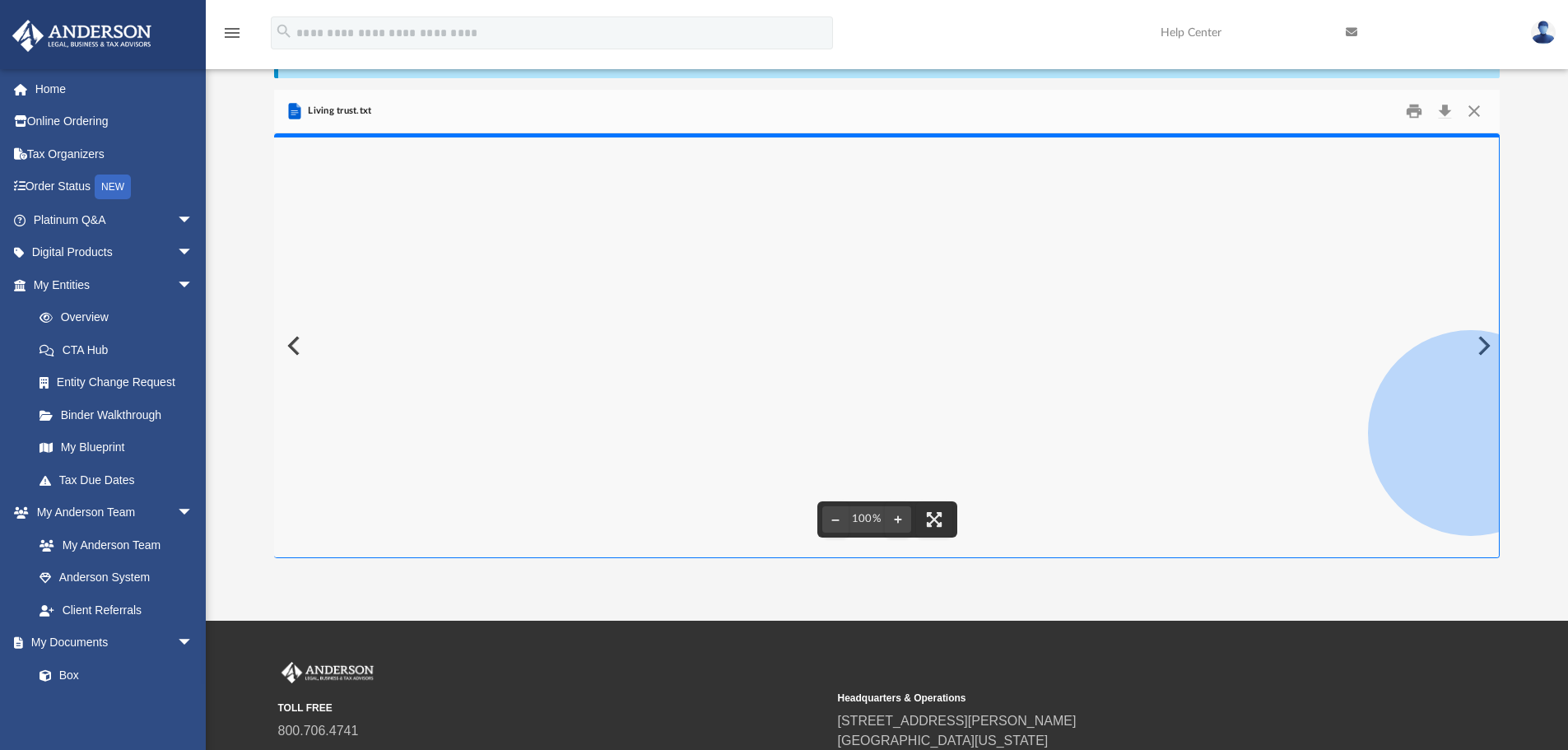
scroll to position [0, 0]
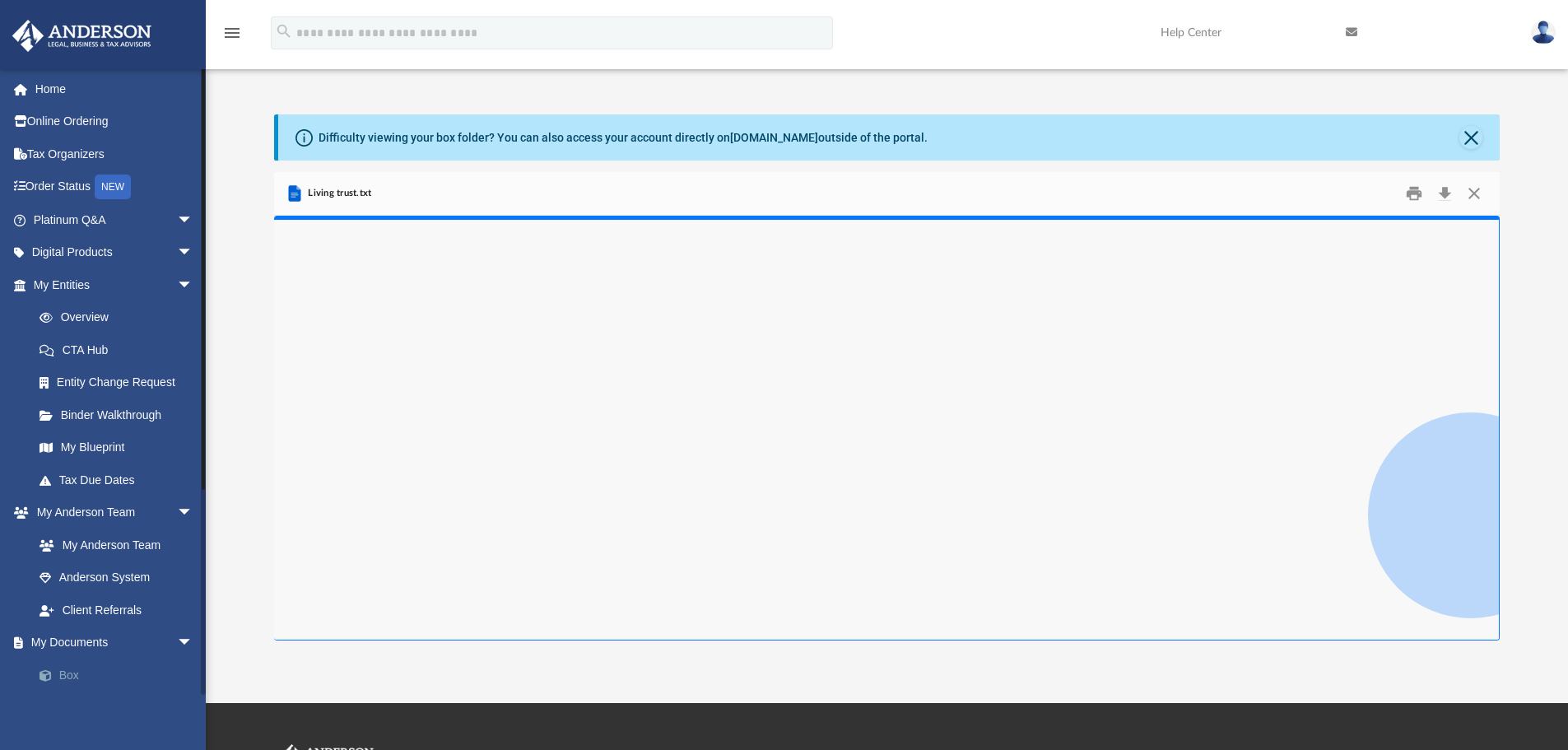
click at [70, 674] on link "Box" at bounding box center [121, 675] width 195 height 33
click at [295, 194] on icon "Preview" at bounding box center [294, 194] width 13 height 17
click at [1443, 192] on button "Download" at bounding box center [1444, 194] width 29 height 25
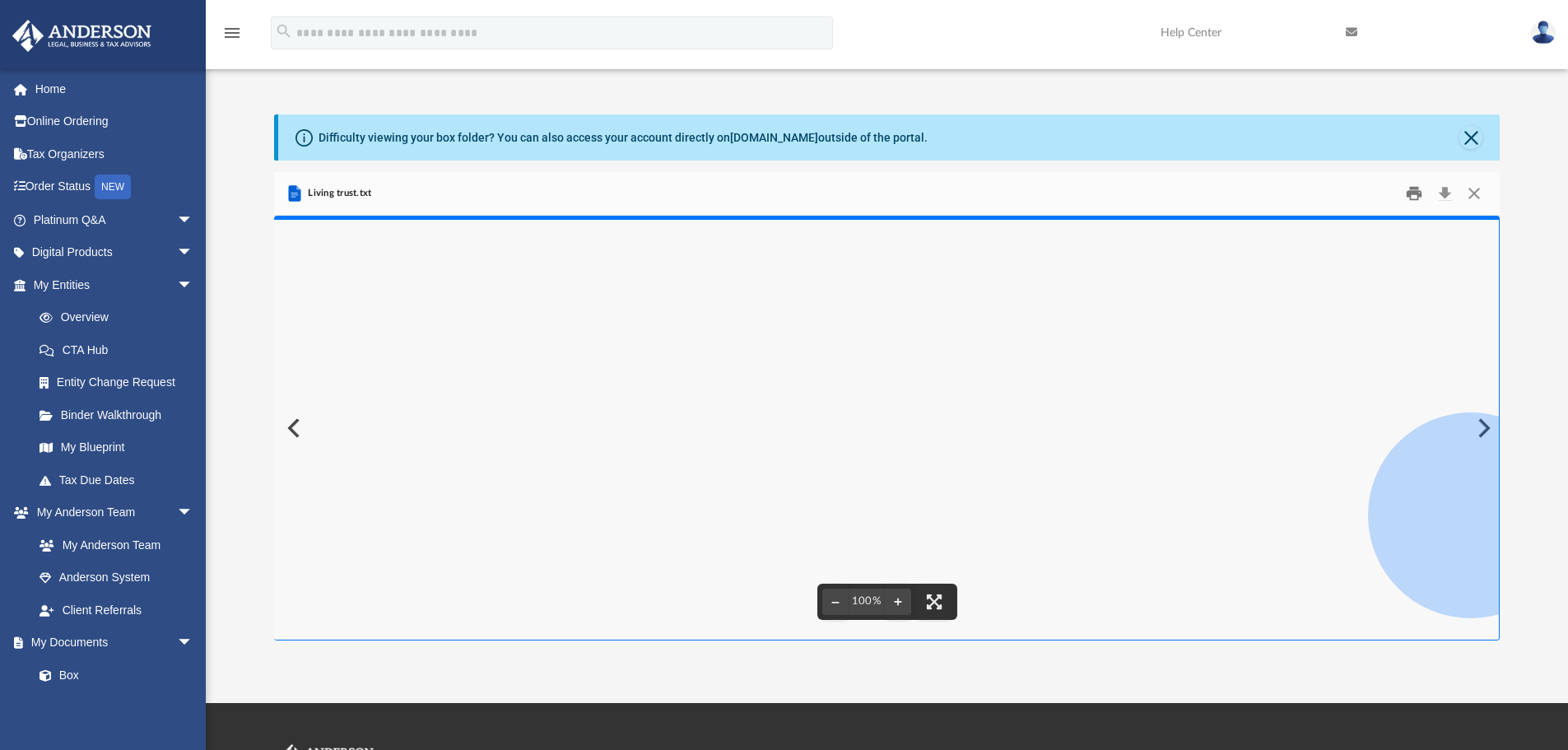
click at [1415, 197] on button "Print" at bounding box center [1414, 194] width 33 height 25
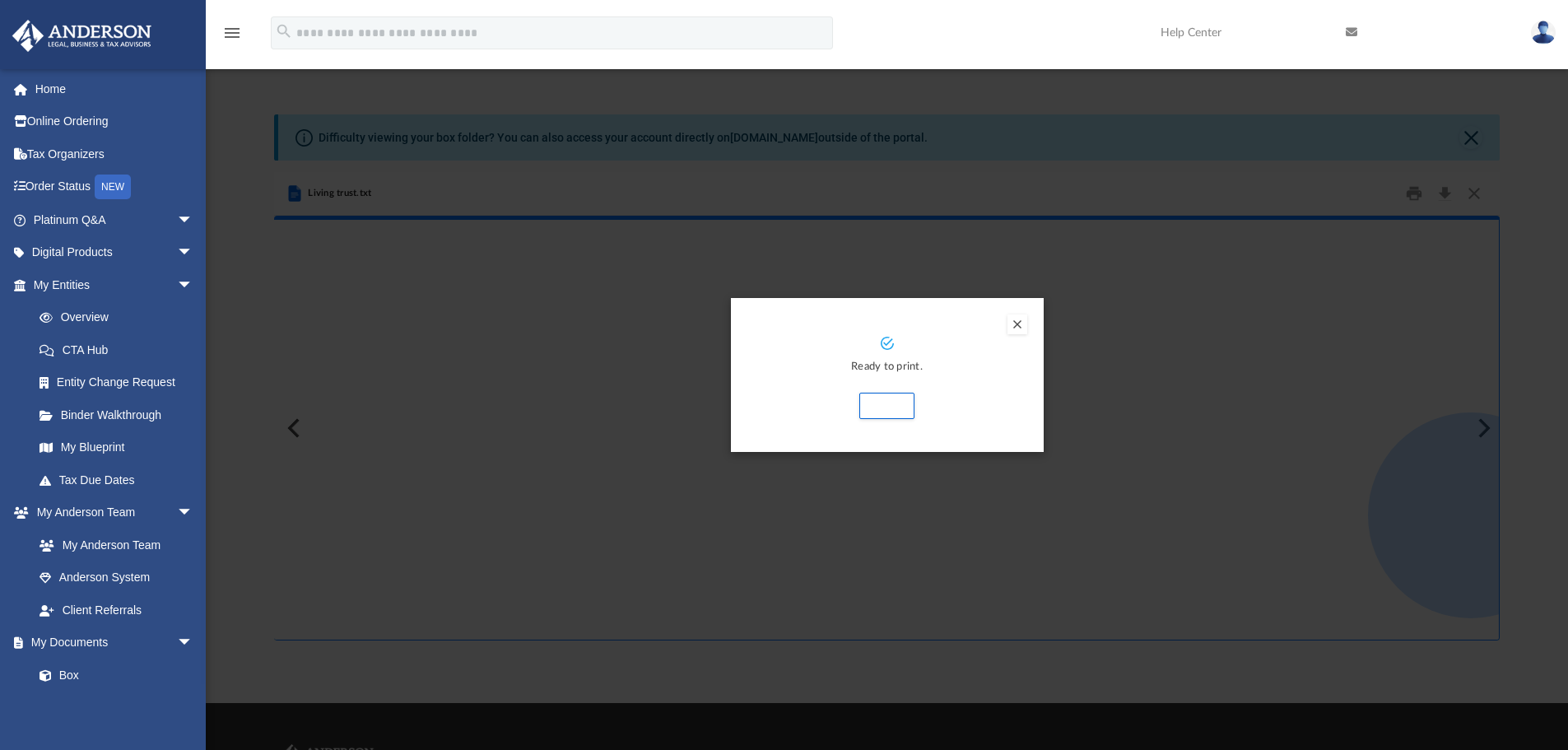
click at [1018, 325] on button "Preview" at bounding box center [1017, 324] width 20 height 20
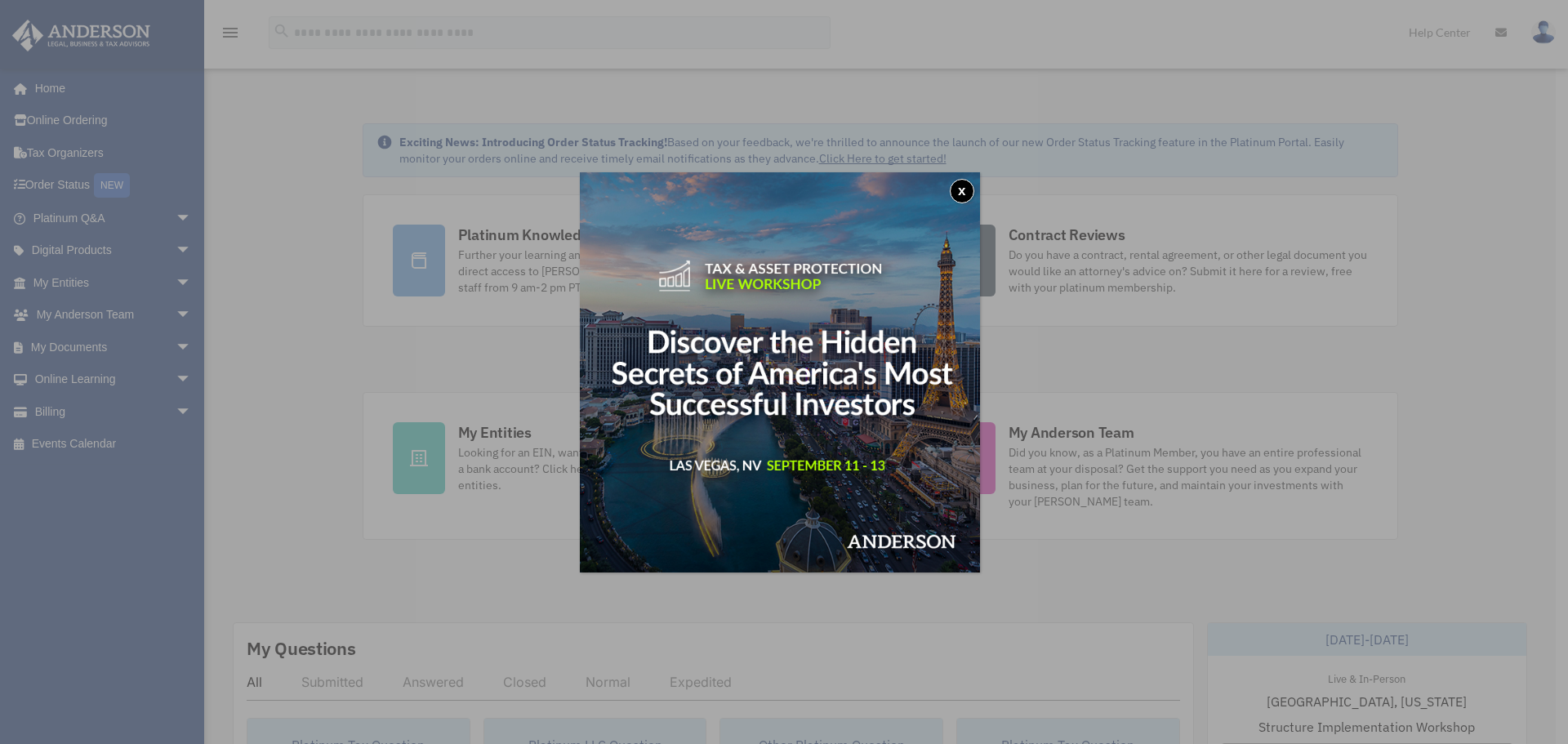
click at [965, 194] on button "x" at bounding box center [961, 190] width 24 height 24
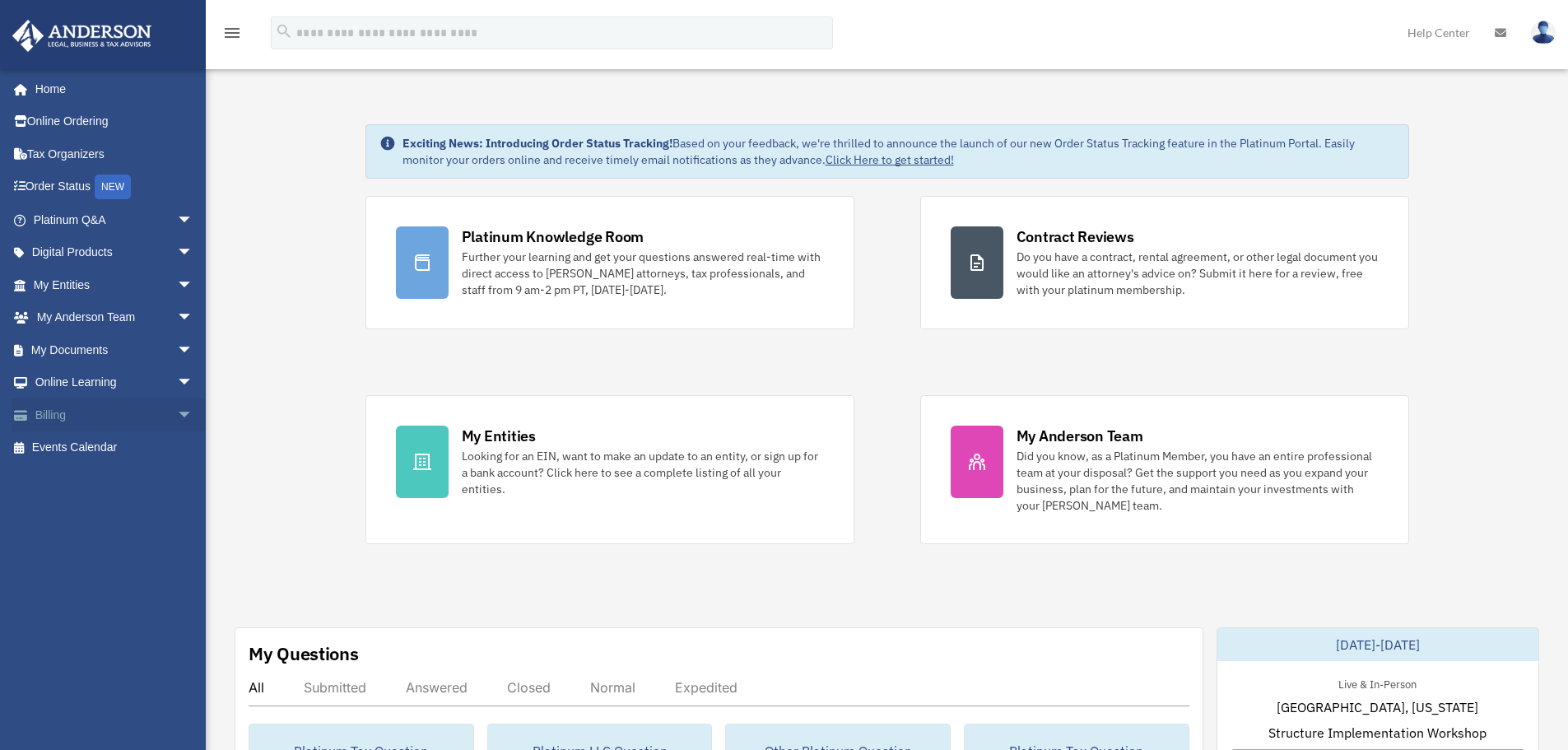
click at [177, 415] on span "arrow_drop_down" at bounding box center [193, 415] width 33 height 34
click at [105, 481] on link "Past Invoices" at bounding box center [121, 480] width 195 height 33
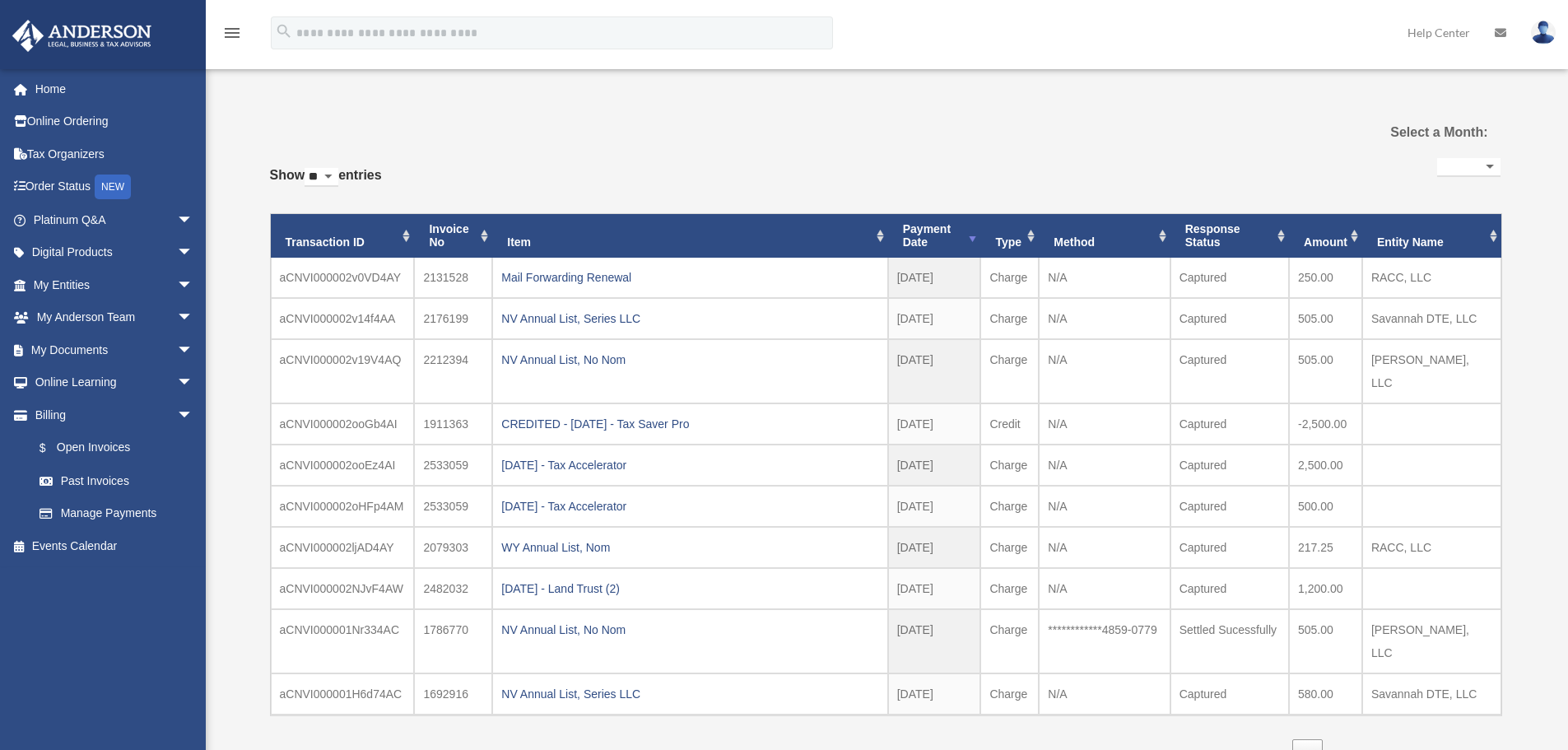
select select
click at [597, 280] on div "Mail Forwarding Renewal" at bounding box center [690, 277] width 377 height 23
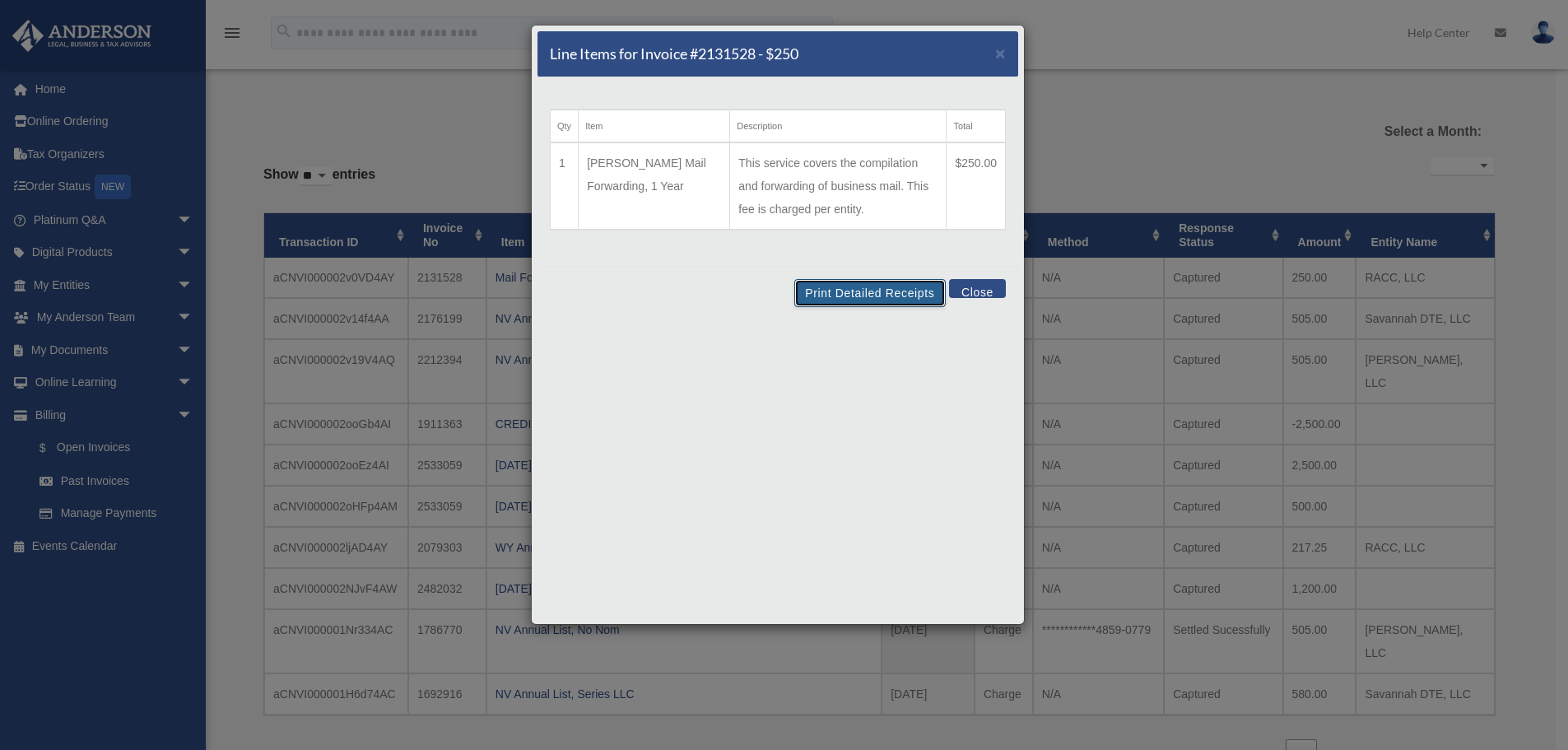
click at [843, 292] on button "Print Detailed Receipts" at bounding box center [870, 292] width 151 height 28
click at [979, 289] on button "Close" at bounding box center [978, 288] width 57 height 19
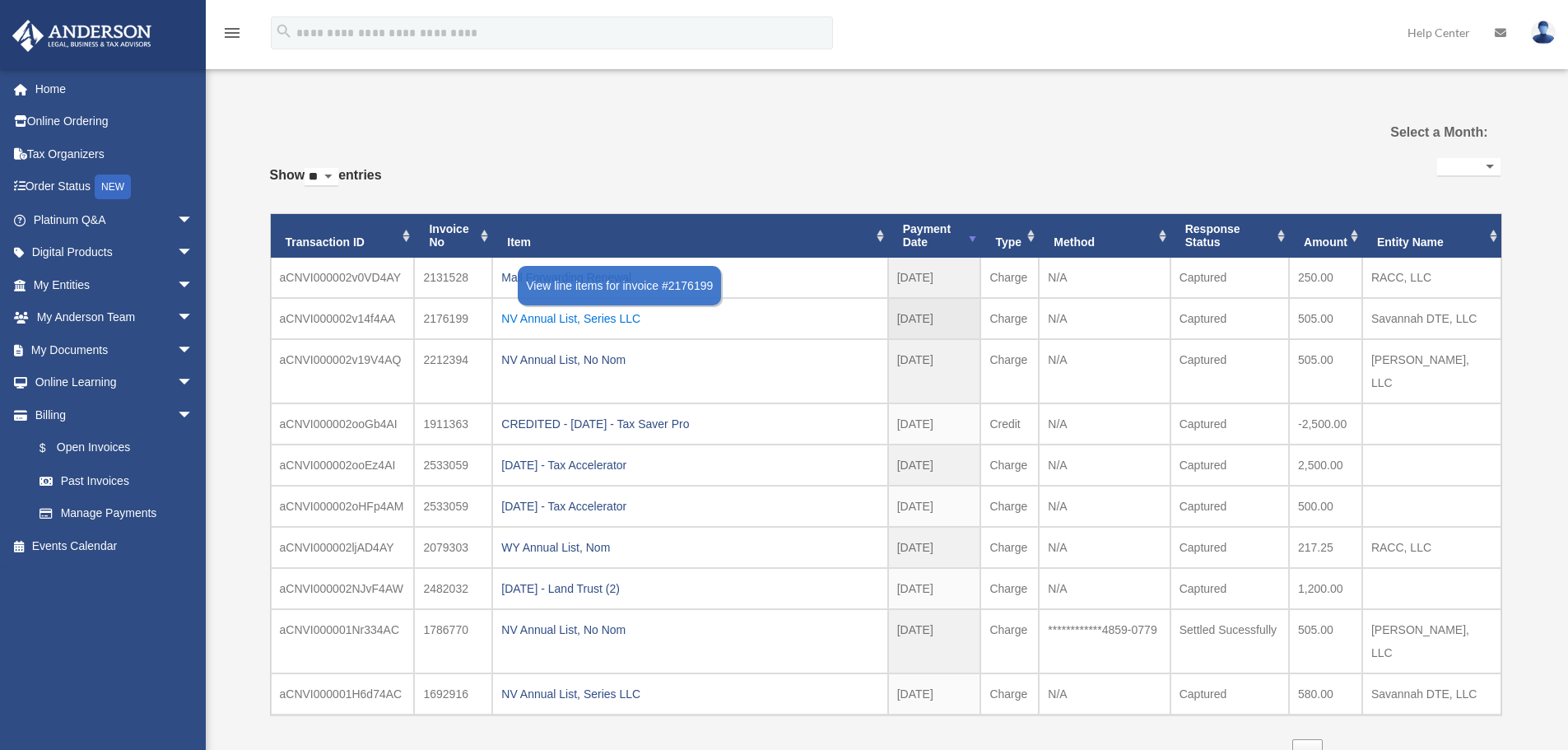
click at [522, 322] on div "NV Annual List, Series LLC" at bounding box center [690, 318] width 377 height 23
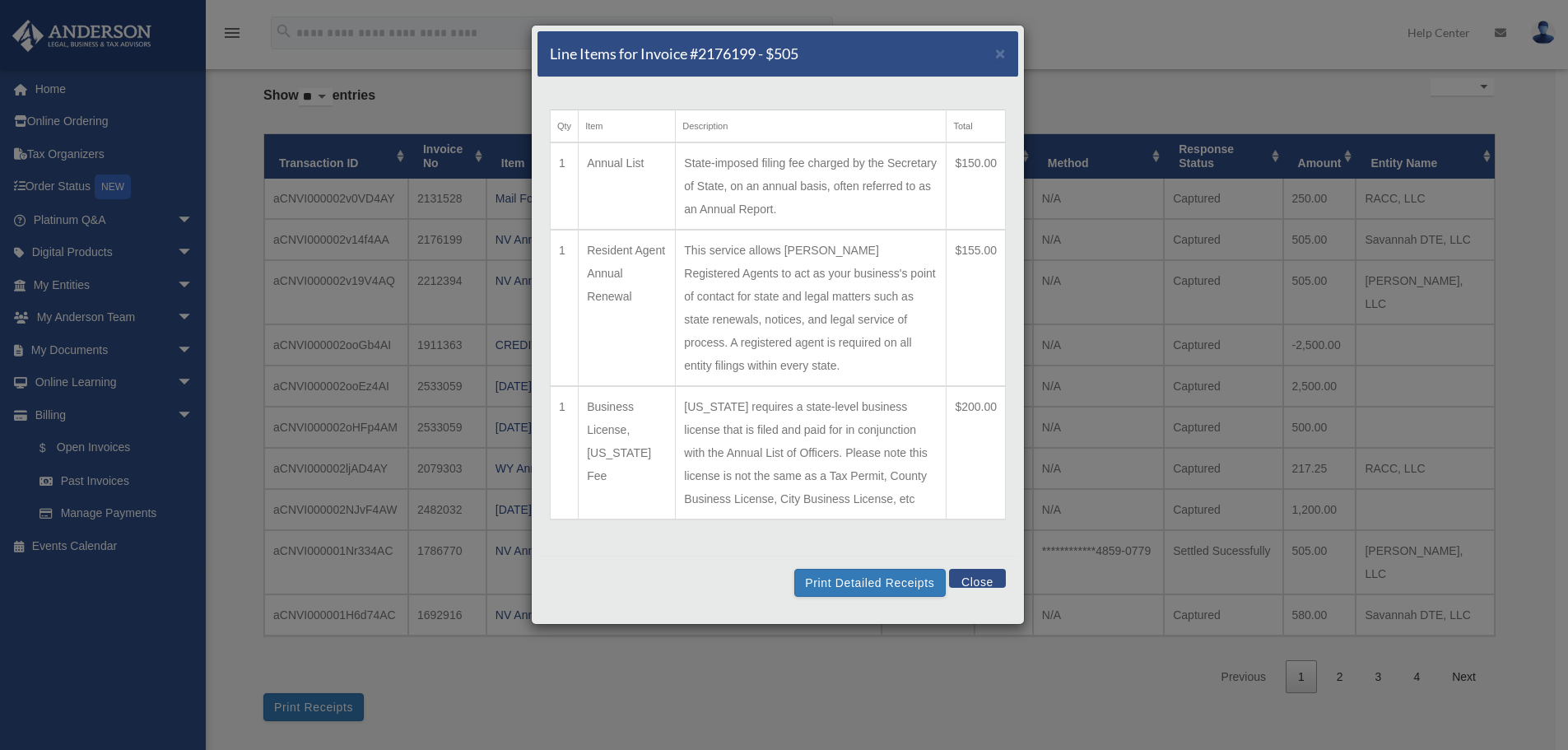
scroll to position [82, 0]
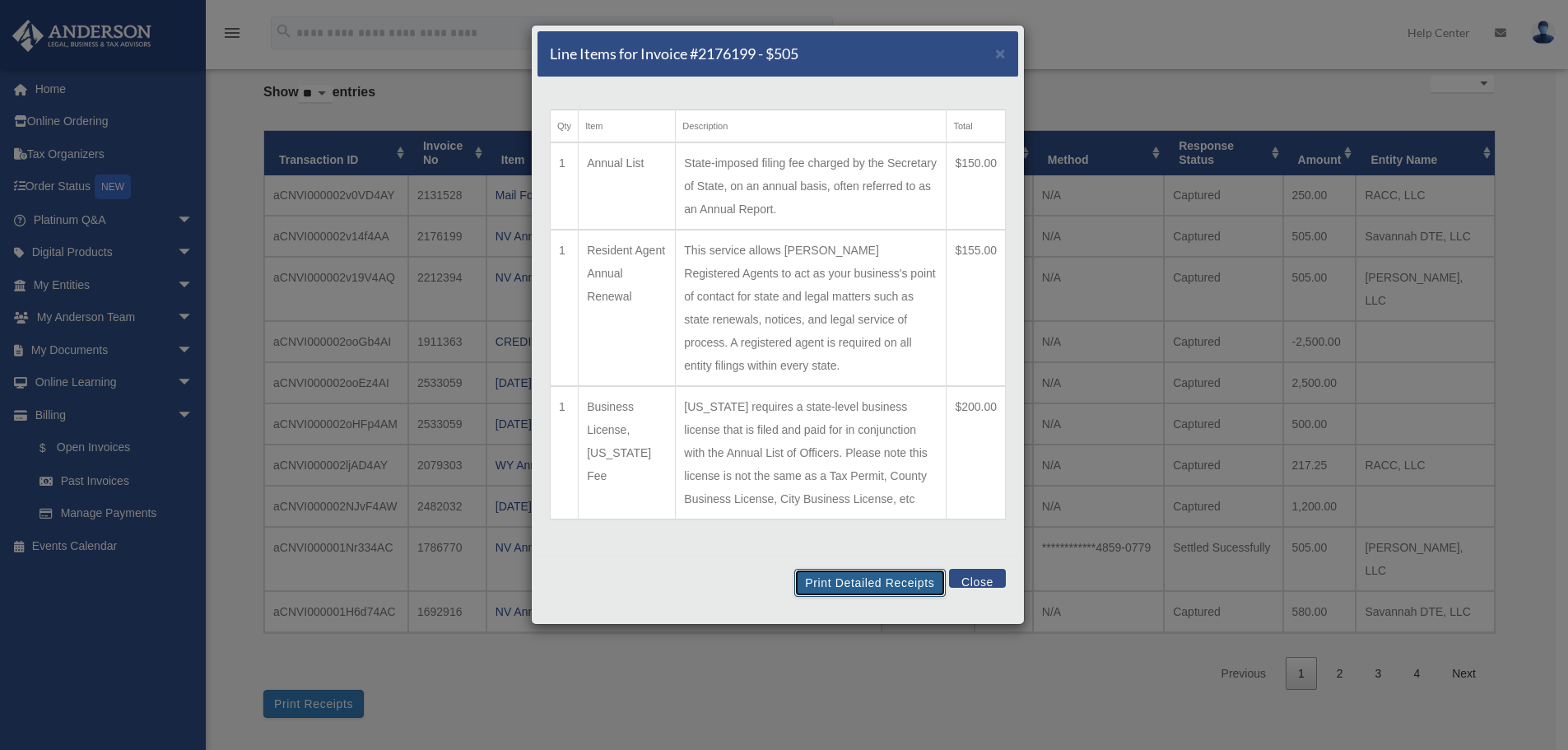
click at [872, 569] on button "Print Detailed Receipts" at bounding box center [870, 582] width 151 height 28
click at [982, 569] on button "Close" at bounding box center [978, 578] width 57 height 19
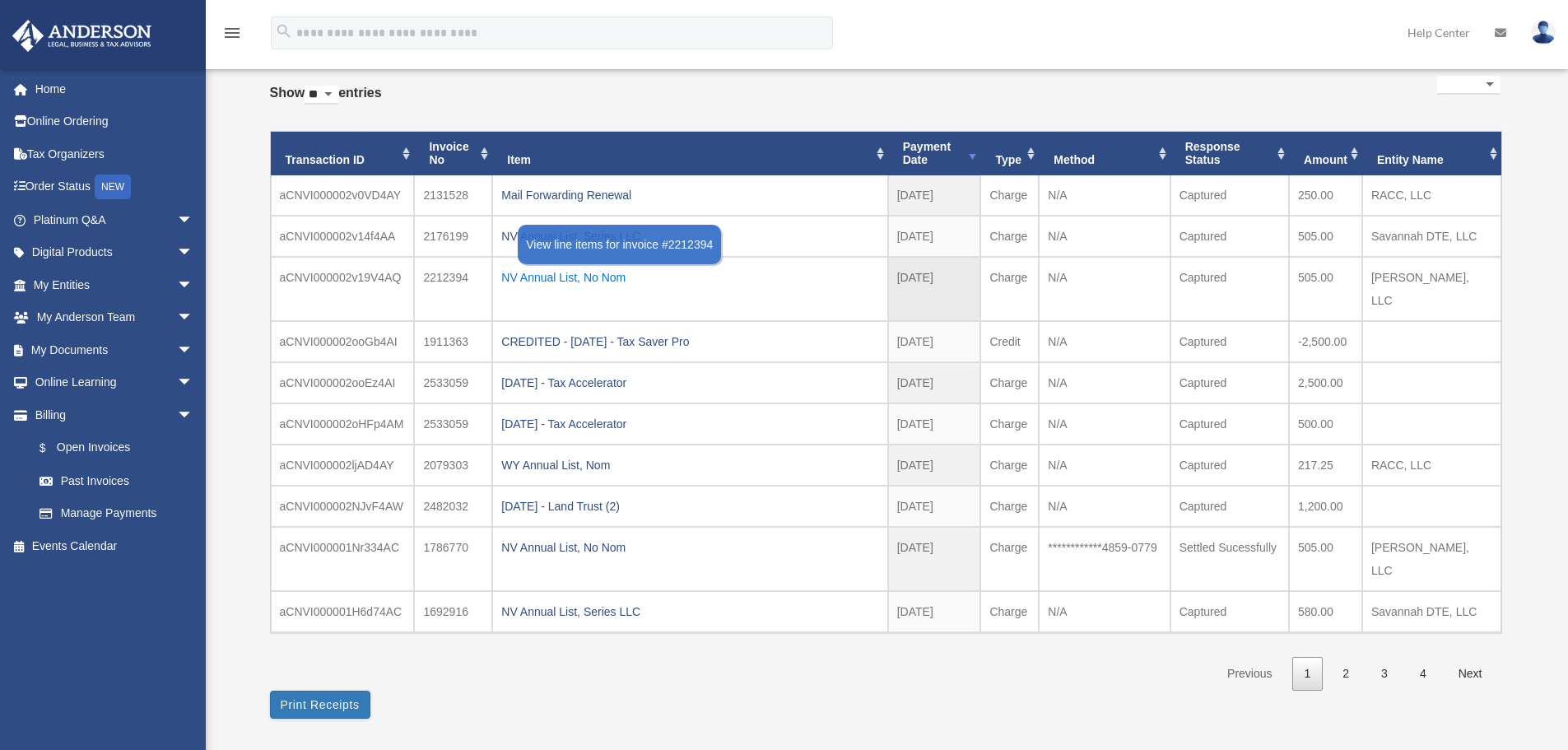
click at [563, 275] on div "NV Annual List, No Nom" at bounding box center [690, 277] width 377 height 23
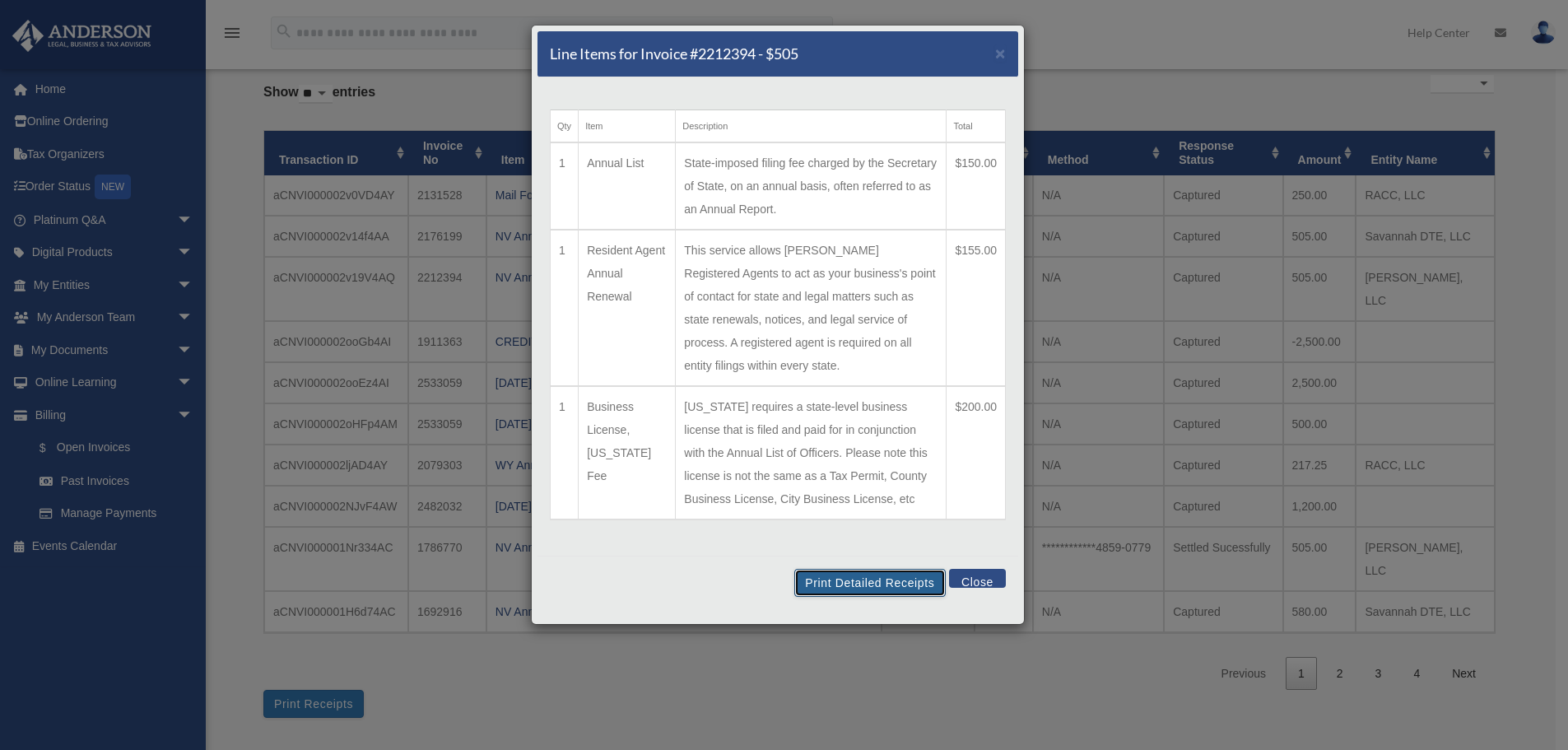
click at [866, 569] on button "Print Detailed Receipts" at bounding box center [870, 582] width 151 height 28
click at [978, 569] on button "Close" at bounding box center [978, 578] width 57 height 19
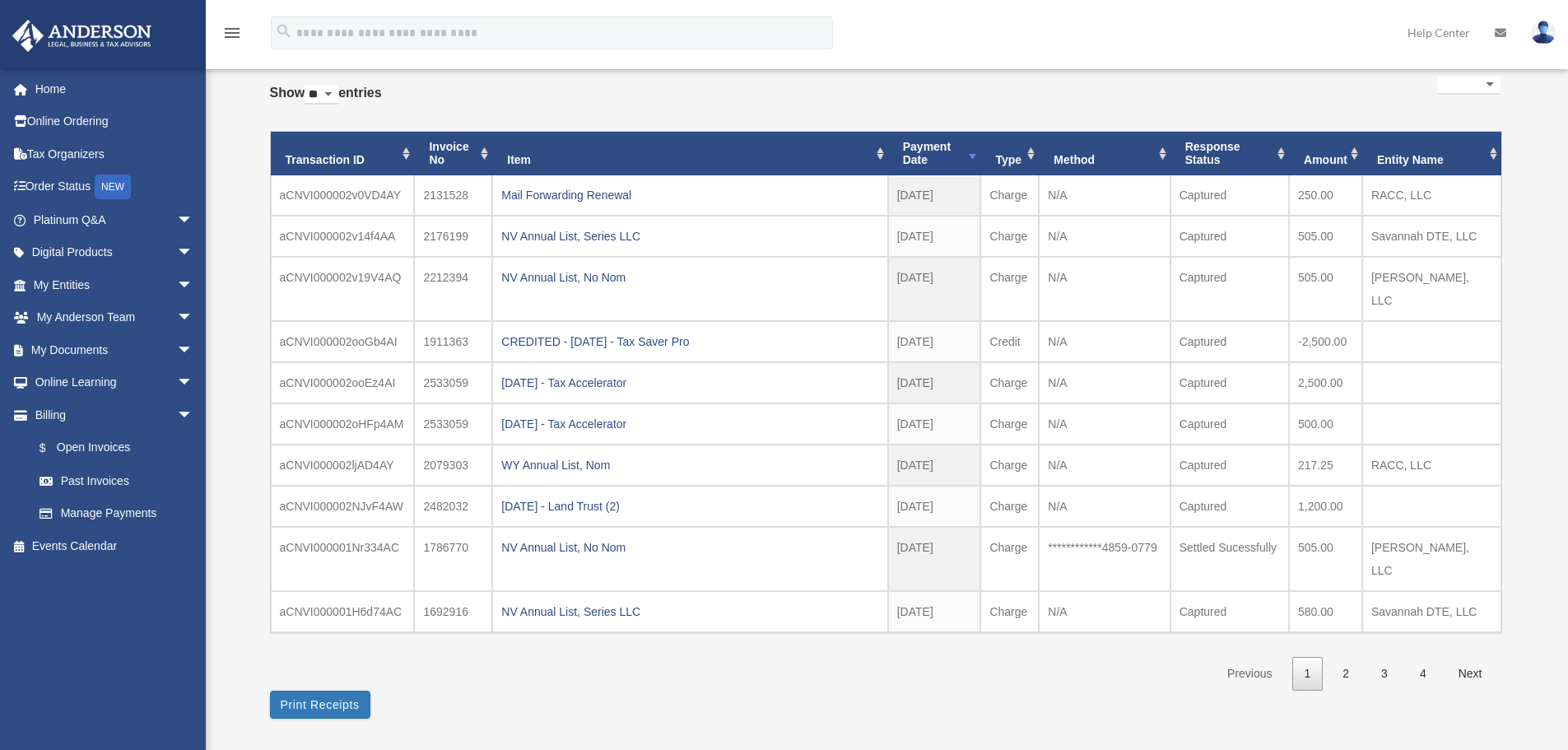
click at [1542, 31] on img at bounding box center [1543, 33] width 24 height 23
